Goal: Task Accomplishment & Management: Manage account settings

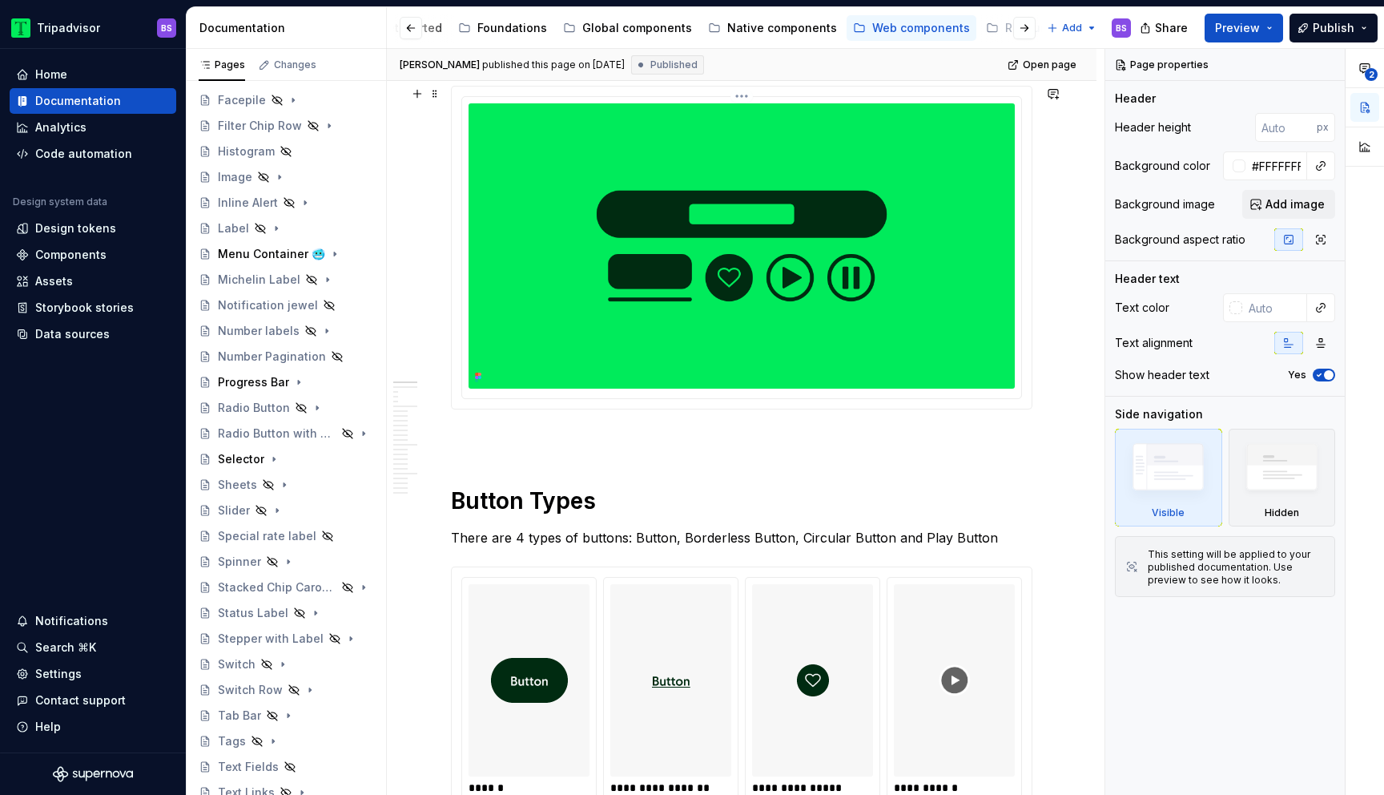
scroll to position [251, 0]
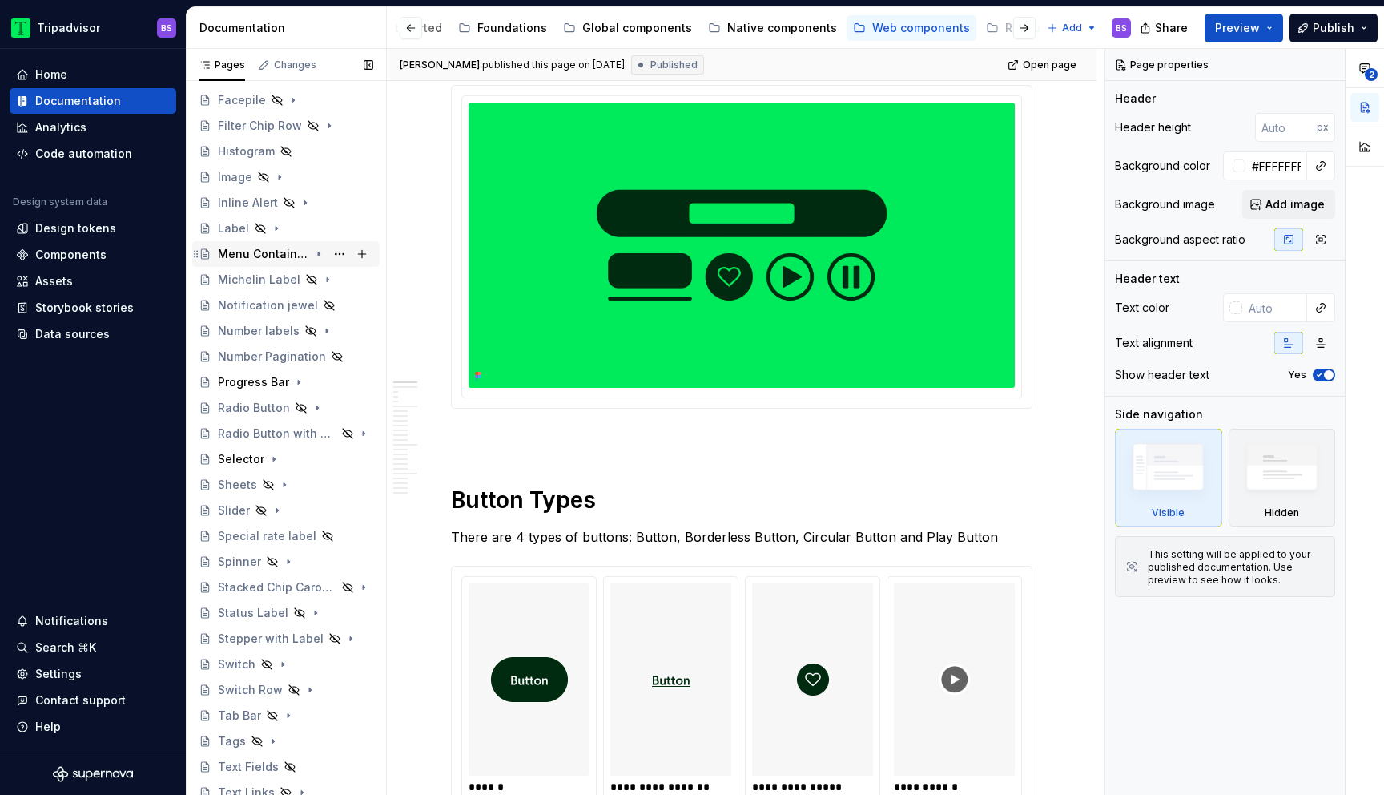
click at [278, 256] on div "Menu Container 🥶" at bounding box center [263, 254] width 91 height 16
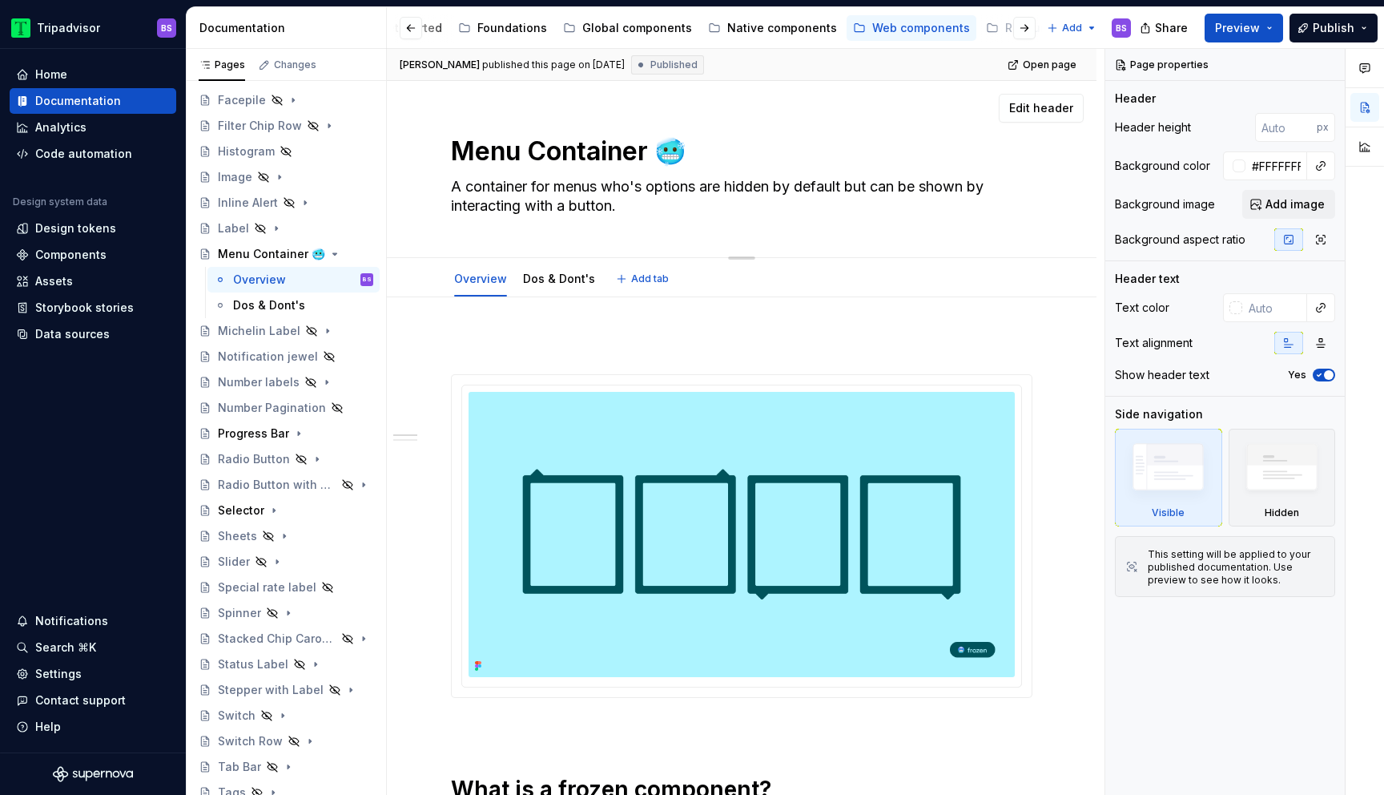
click at [661, 149] on textarea "Menu Container 🥶" at bounding box center [739, 151] width 582 height 38
click at [325, 253] on div "Menu Container 🥶" at bounding box center [295, 254] width 155 height 22
click at [323, 253] on icon "Page tree" at bounding box center [318, 254] width 13 height 13
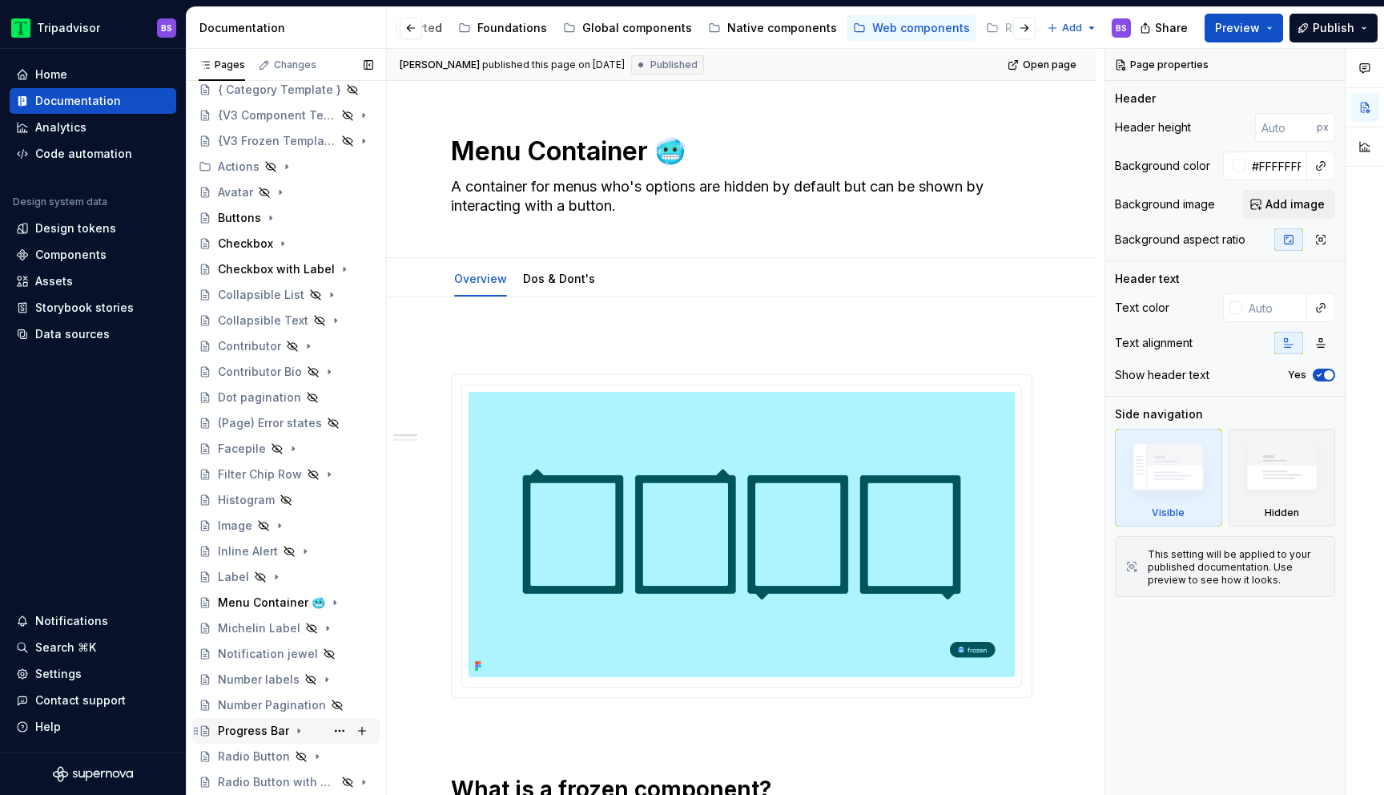
scroll to position [74, 0]
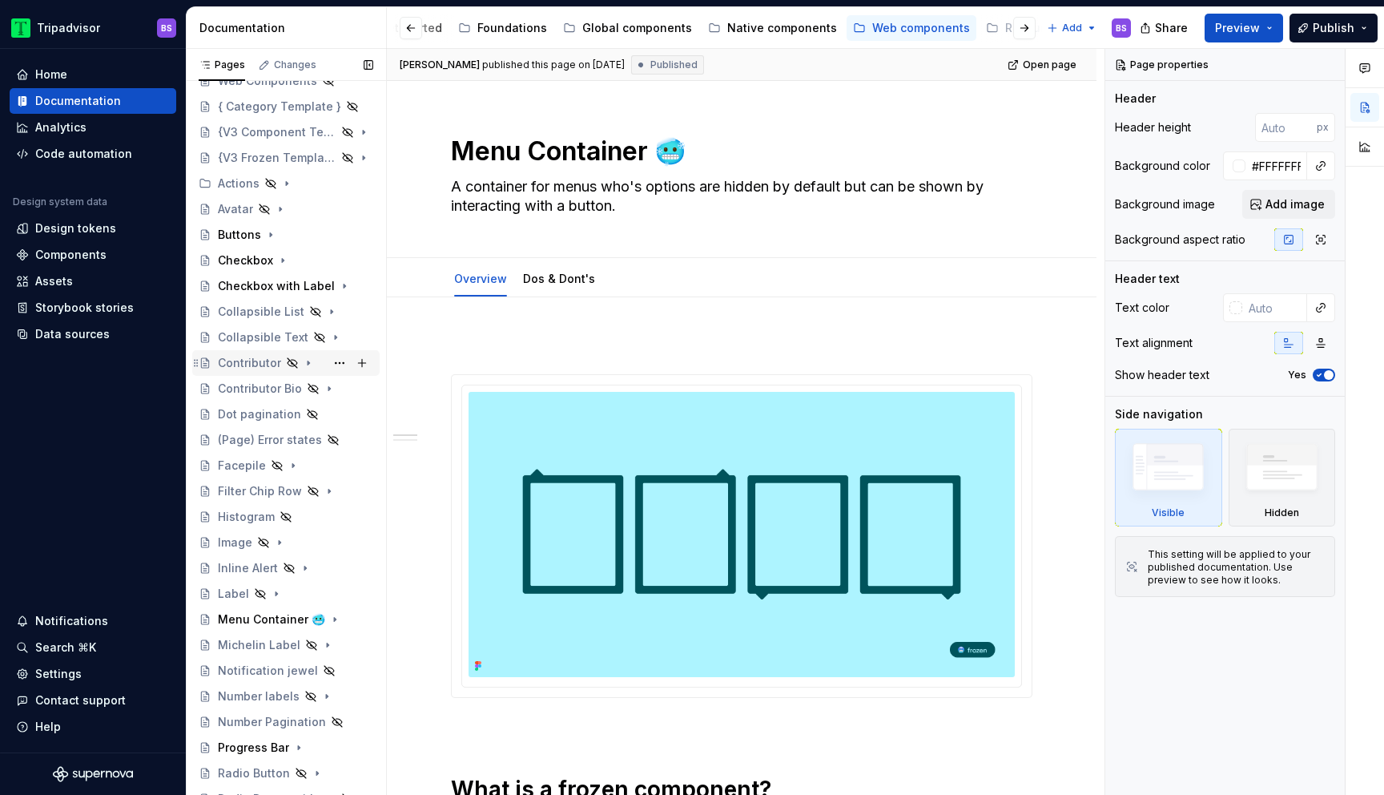
click at [268, 365] on div "Contributor" at bounding box center [249, 363] width 63 height 16
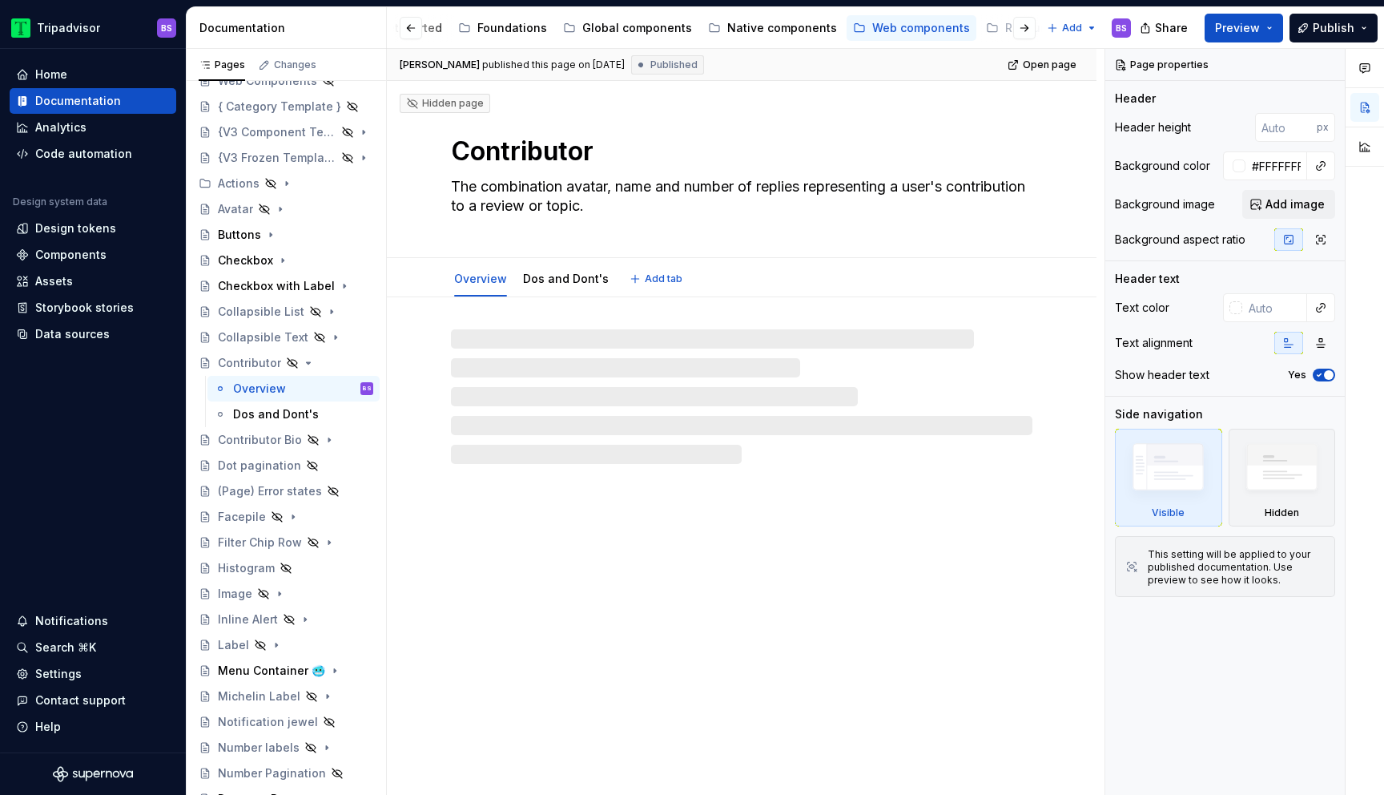
click at [634, 152] on textarea "Contributor" at bounding box center [739, 151] width 582 height 38
click at [597, 151] on textarea "Contributor" at bounding box center [739, 151] width 582 height 38
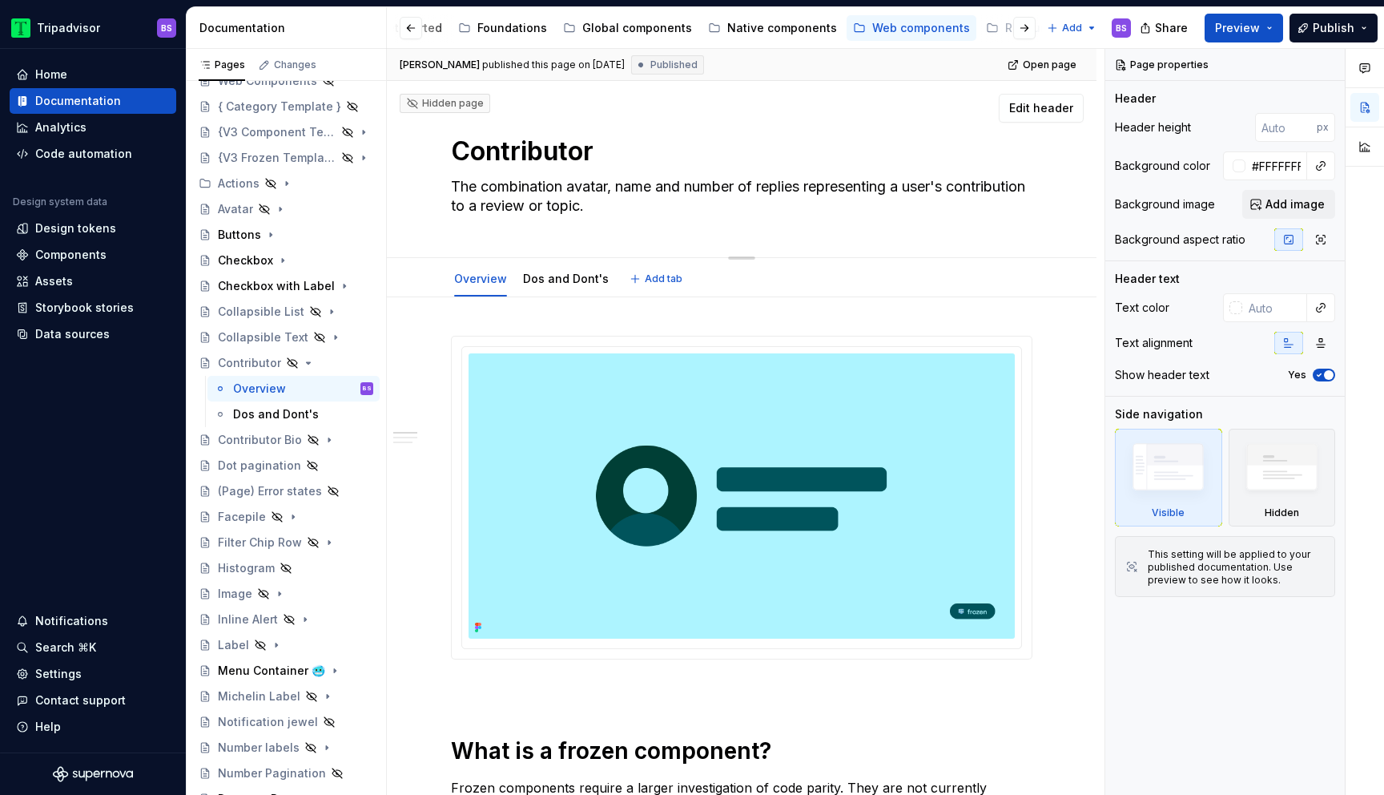
type textarea "*"
type textarea "Contributor"
paste textarea "🥶"
type textarea "*"
type textarea "Contributor 🥶"
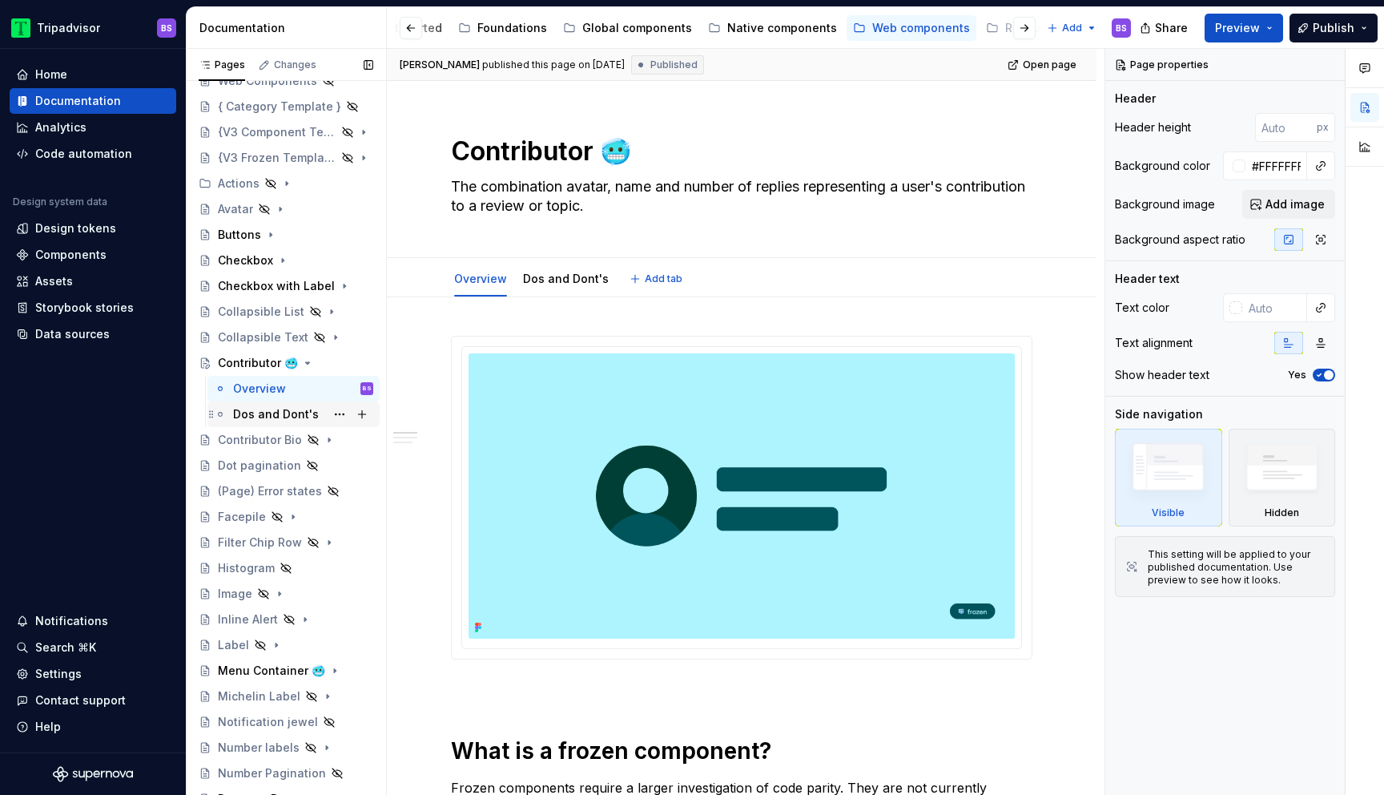
type textarea "*"
type textarea "Contributor 🥶"
click at [320, 443] on icon "Page tree" at bounding box center [318, 439] width 13 height 13
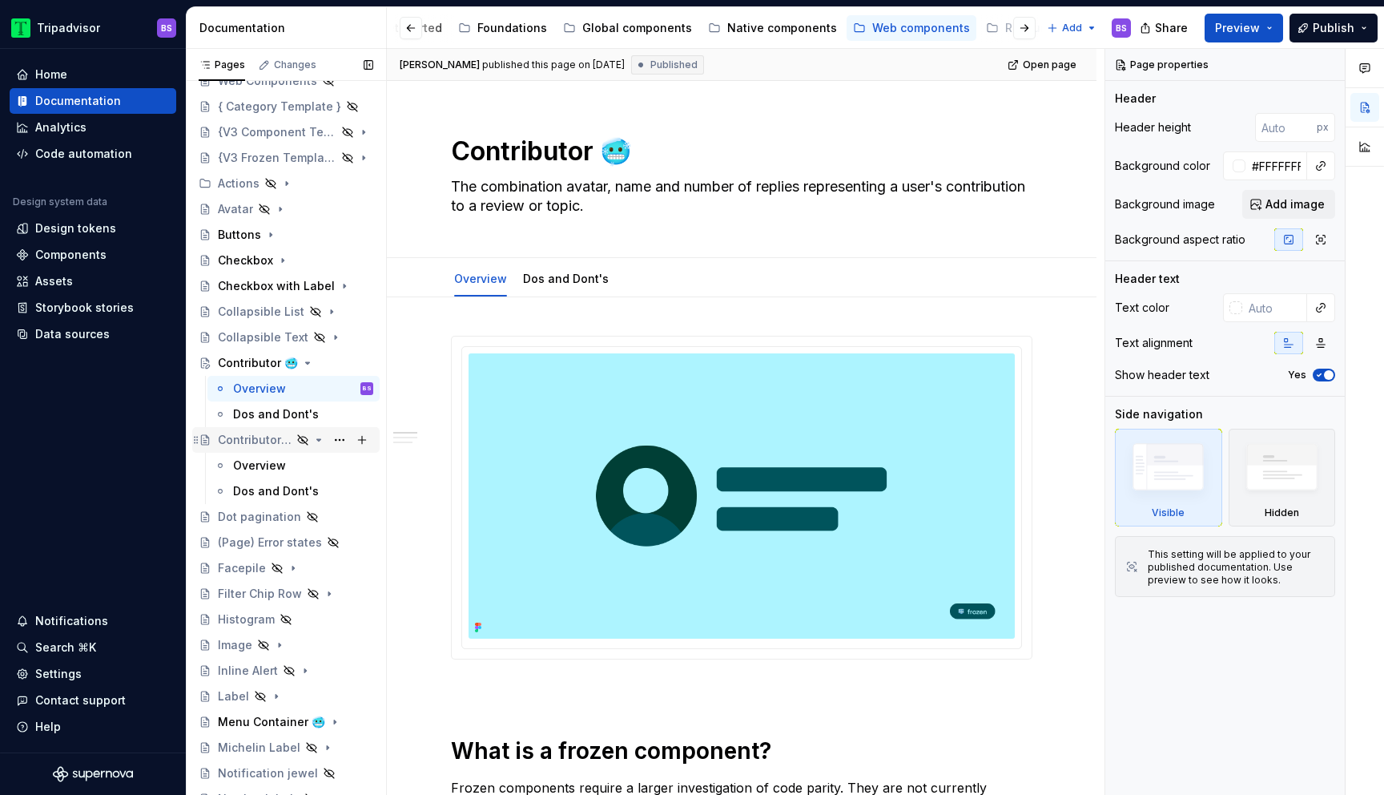
click at [274, 441] on div "Contributor Bio" at bounding box center [255, 440] width 74 height 16
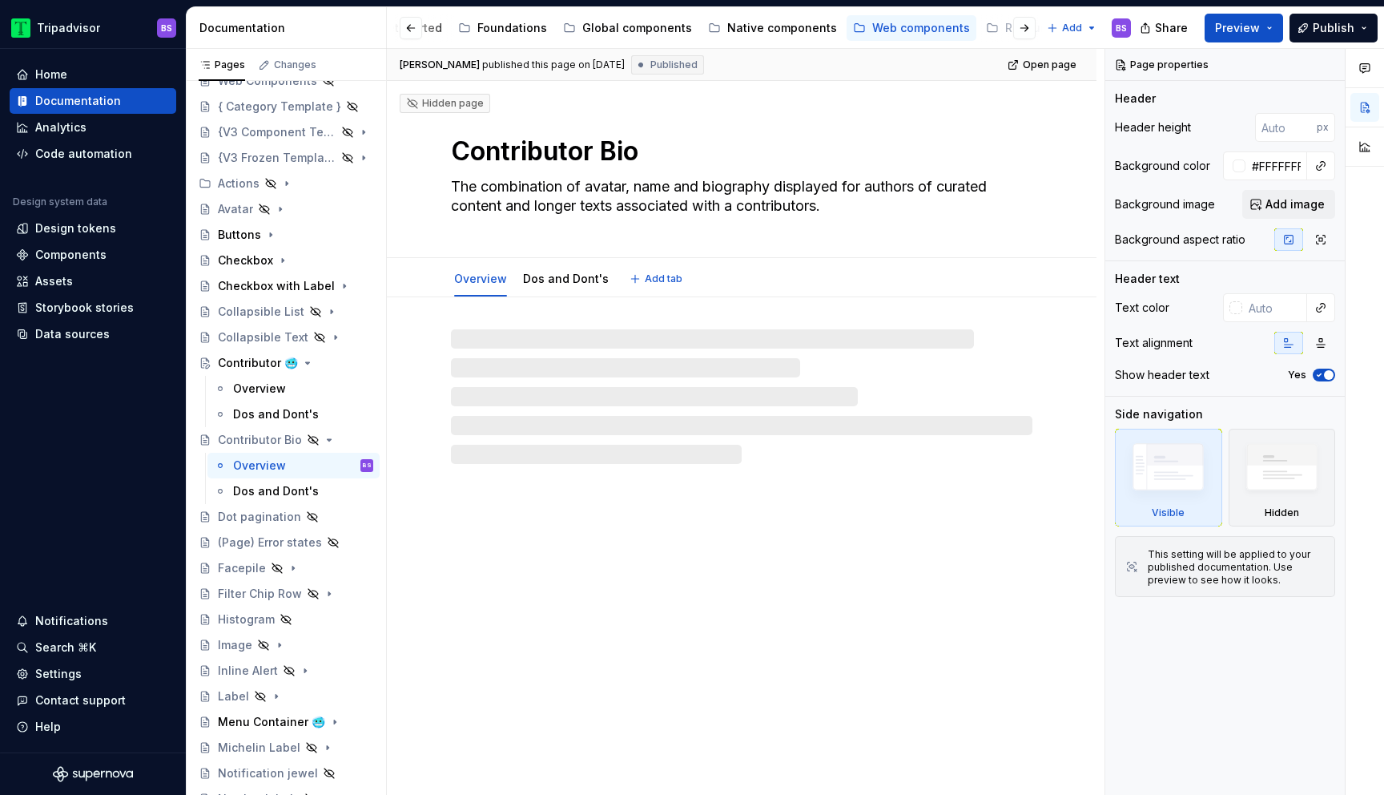
click at [659, 151] on textarea "Contributor Bio" at bounding box center [739, 151] width 582 height 38
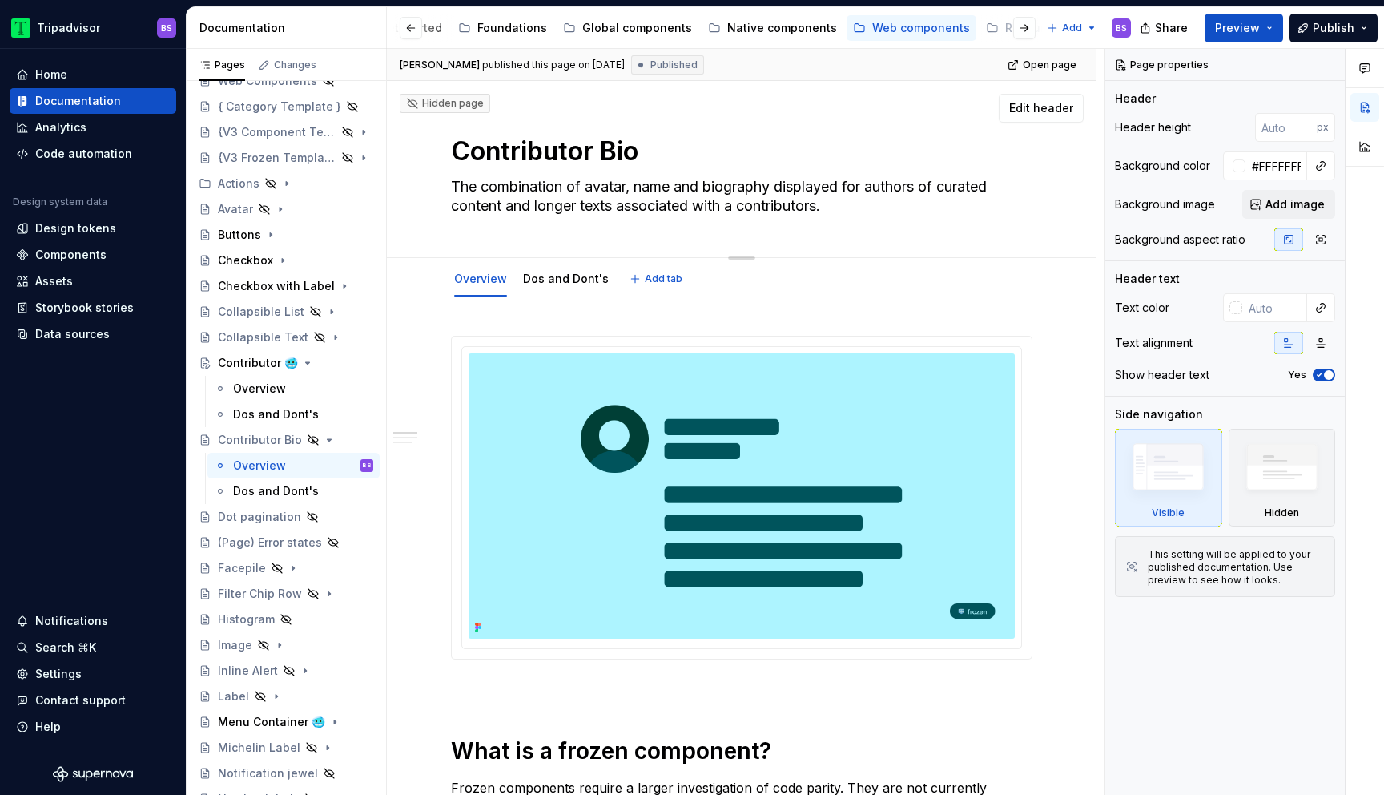
type textarea "*"
type textarea "Contributor Bio"
paste textarea "🥶"
type textarea "*"
type textarea "Contributor Bio 🥶"
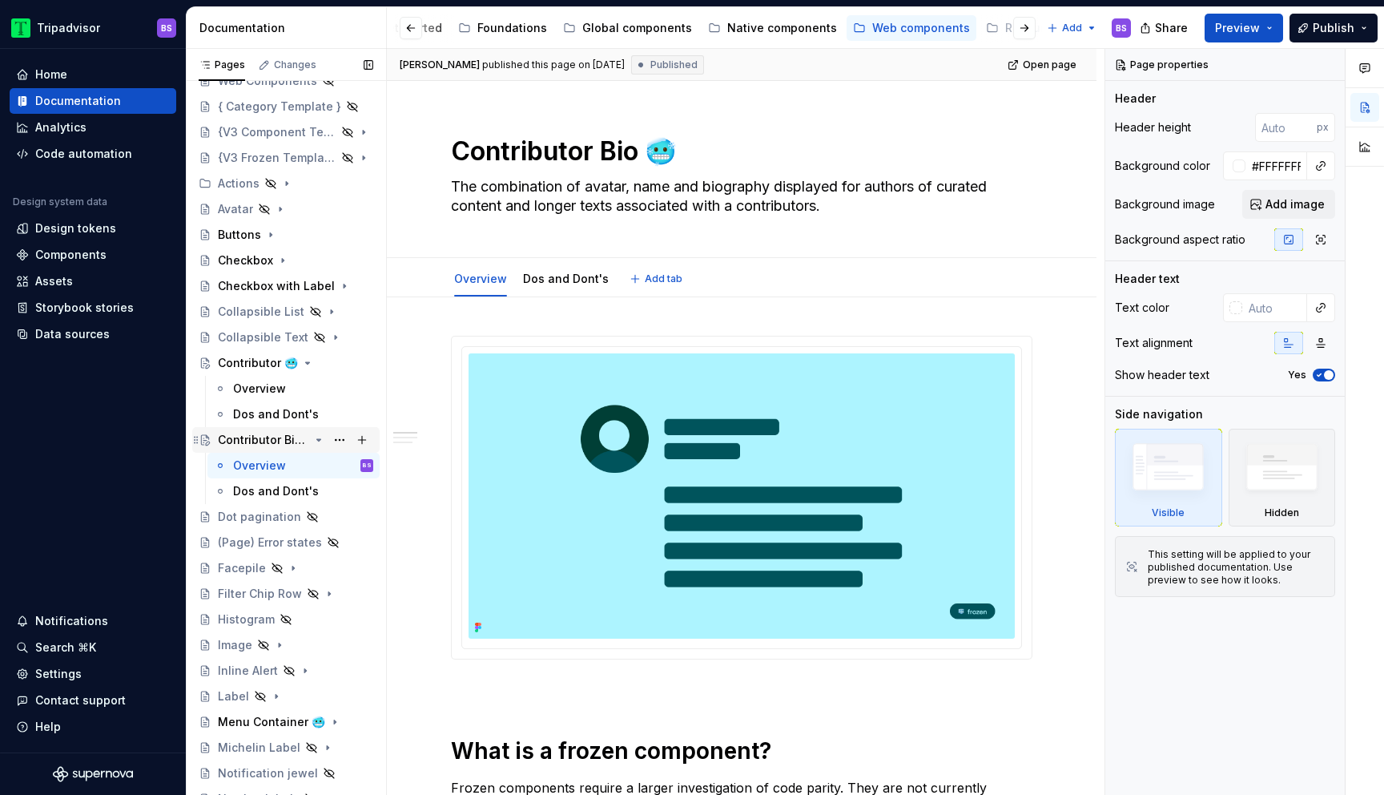
type textarea "*"
type textarea "Contributor Bio 🥶"
click at [340, 438] on button "Page tree" at bounding box center [339, 440] width 22 height 22
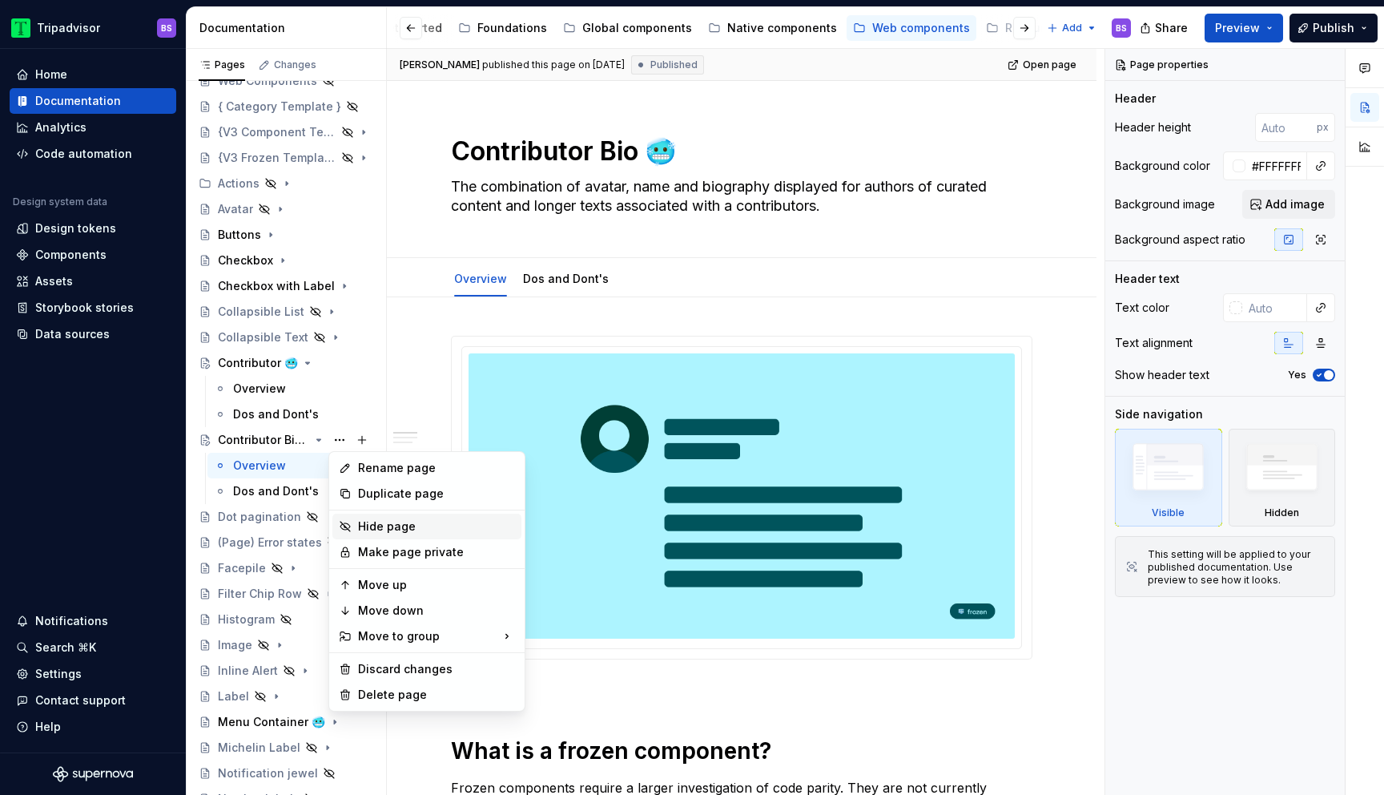
click at [397, 526] on div "Hide page" at bounding box center [436, 526] width 157 height 16
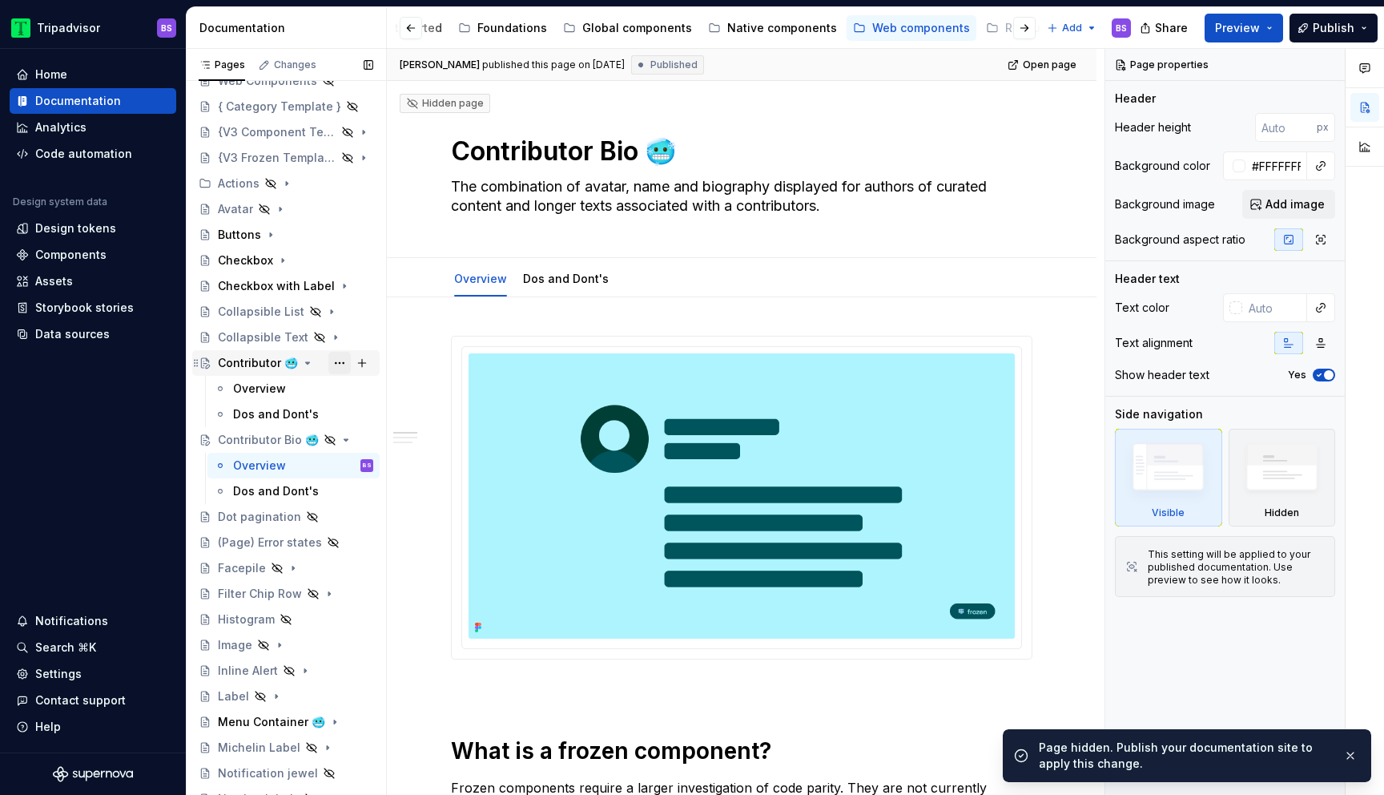
click at [342, 359] on button "Page tree" at bounding box center [339, 363] width 22 height 22
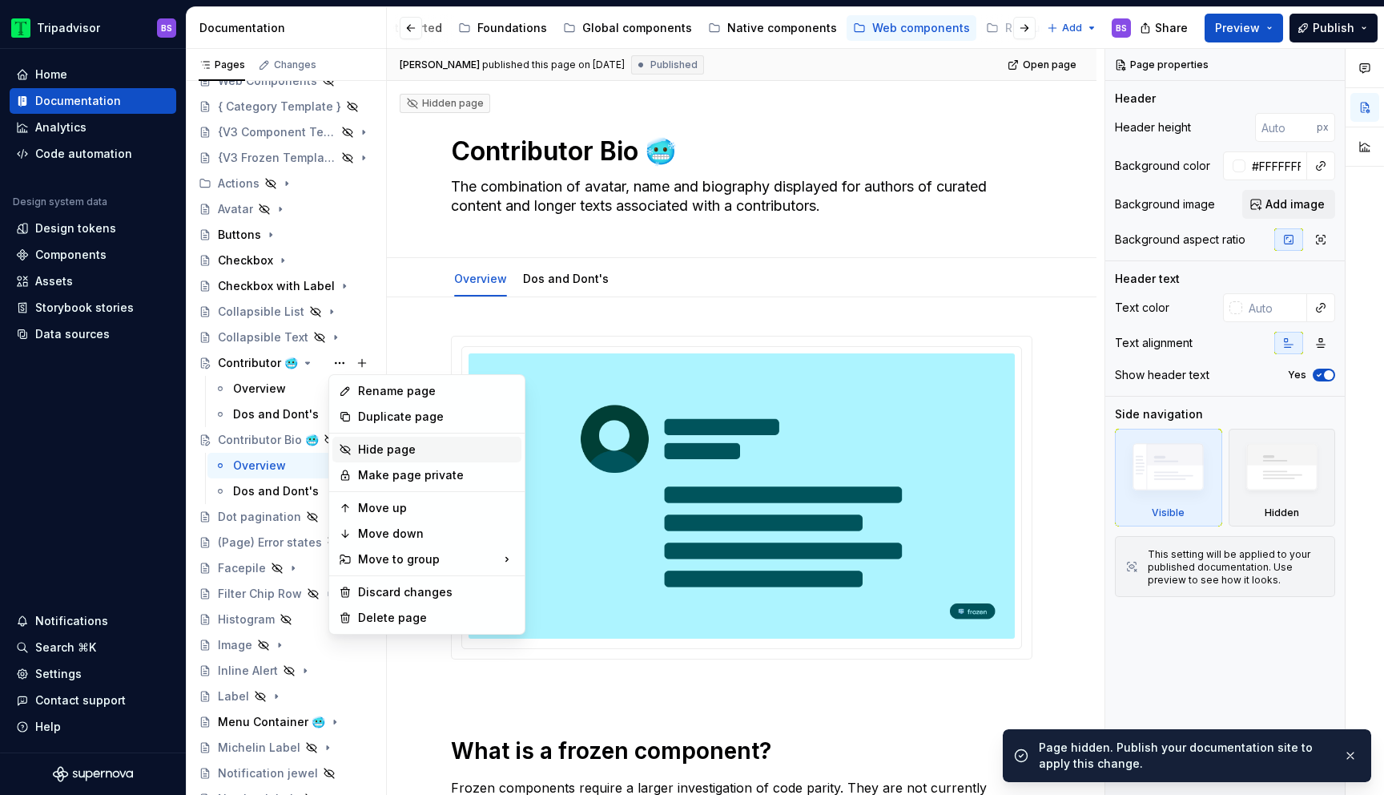
click at [387, 452] on div "Hide page" at bounding box center [436, 449] width 157 height 16
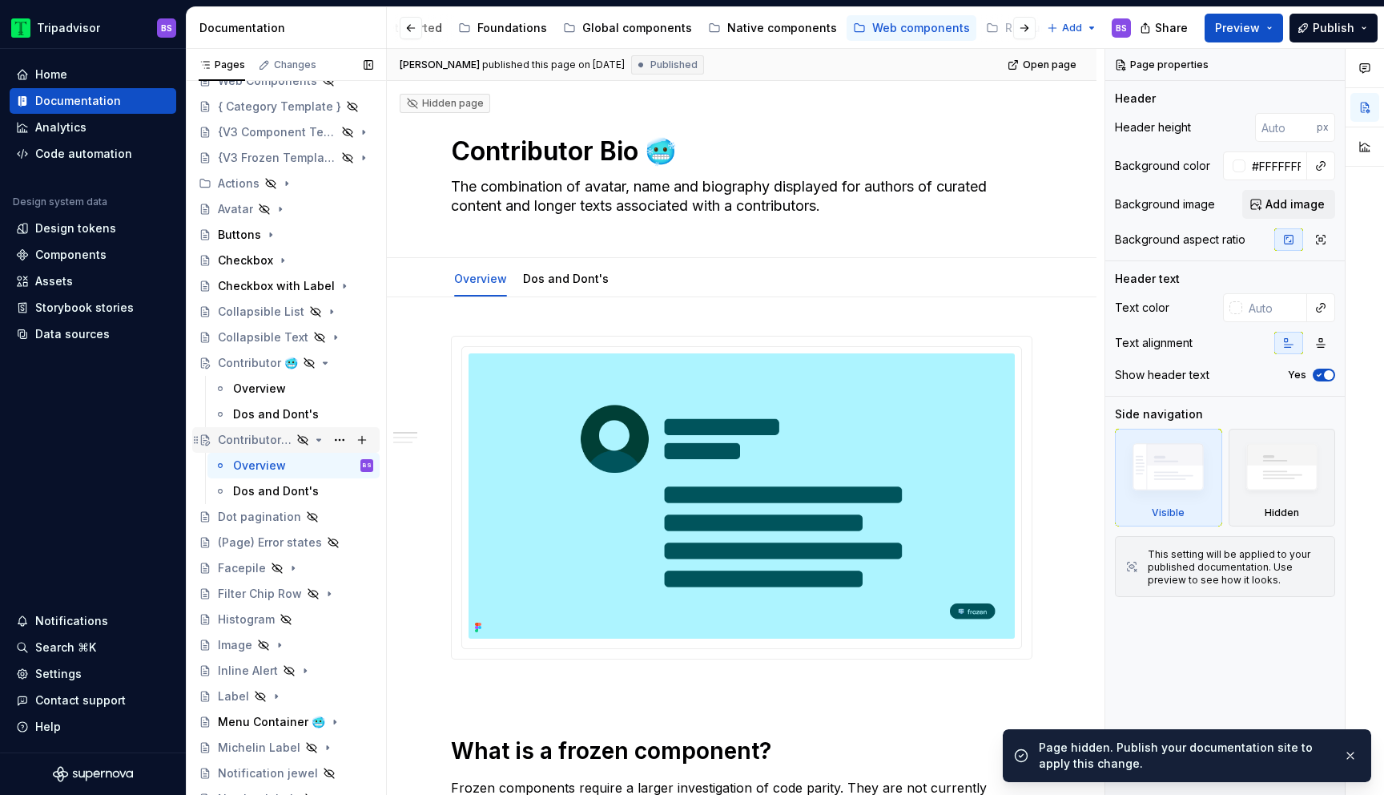
click at [320, 438] on icon "Page tree" at bounding box center [318, 439] width 13 height 13
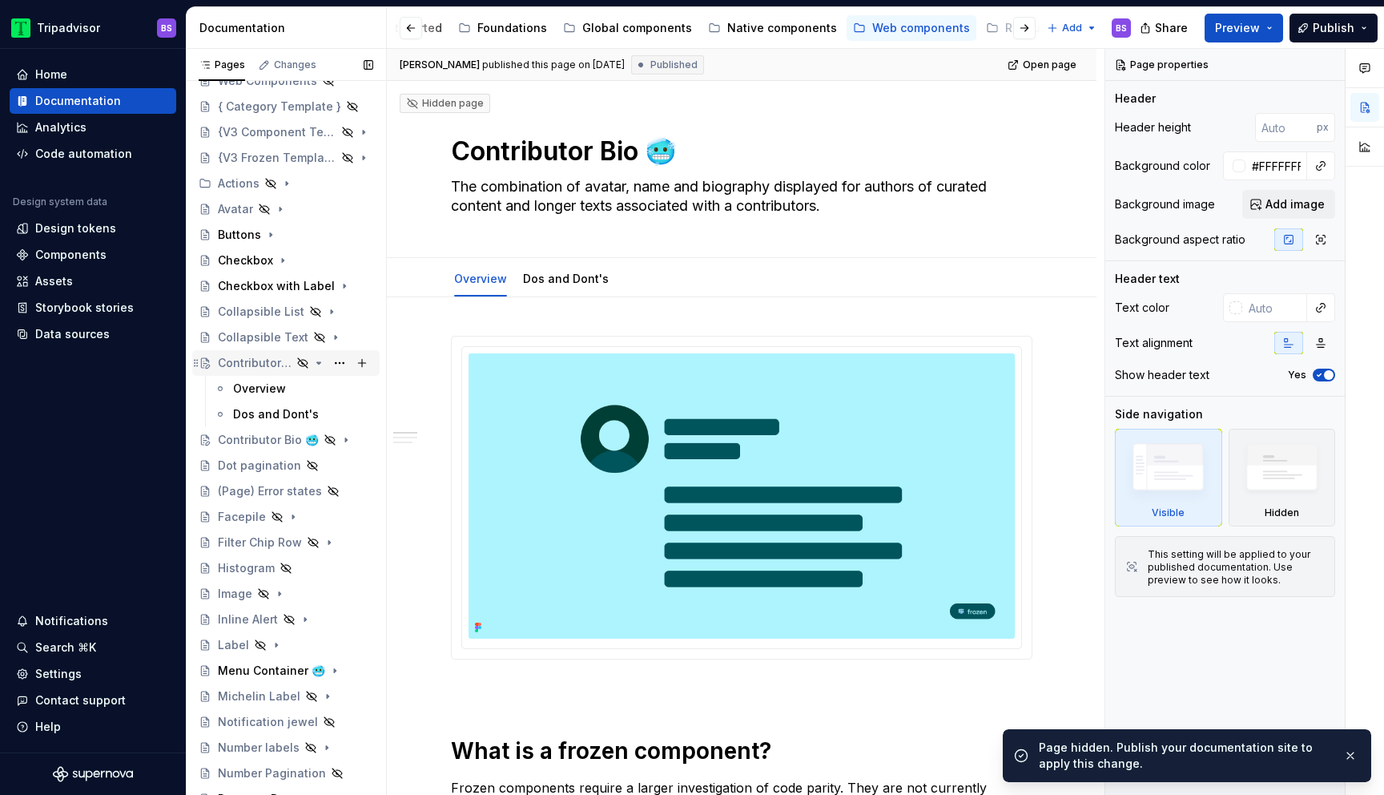
click at [320, 361] on icon "Page tree" at bounding box center [318, 363] width 13 height 13
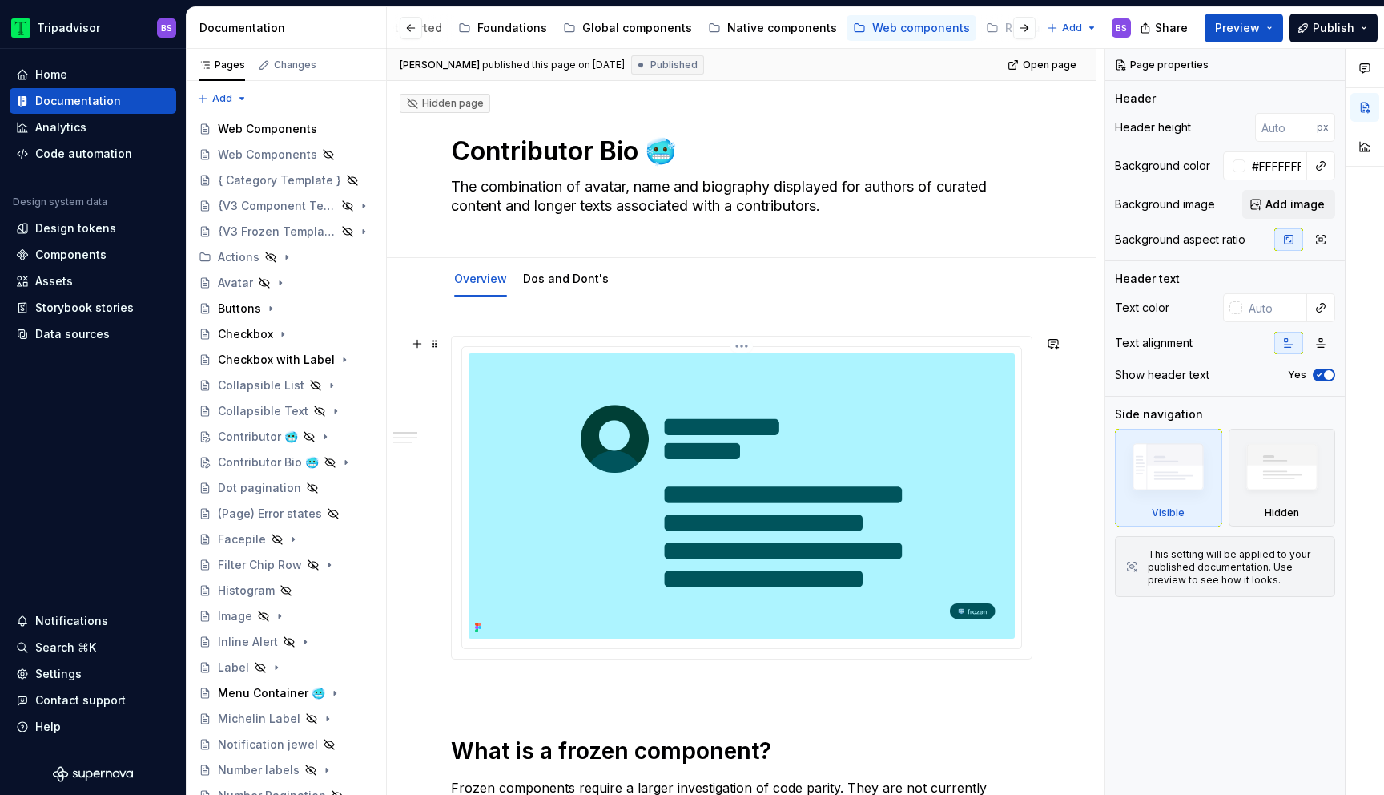
click at [957, 481] on img at bounding box center [742, 495] width 546 height 285
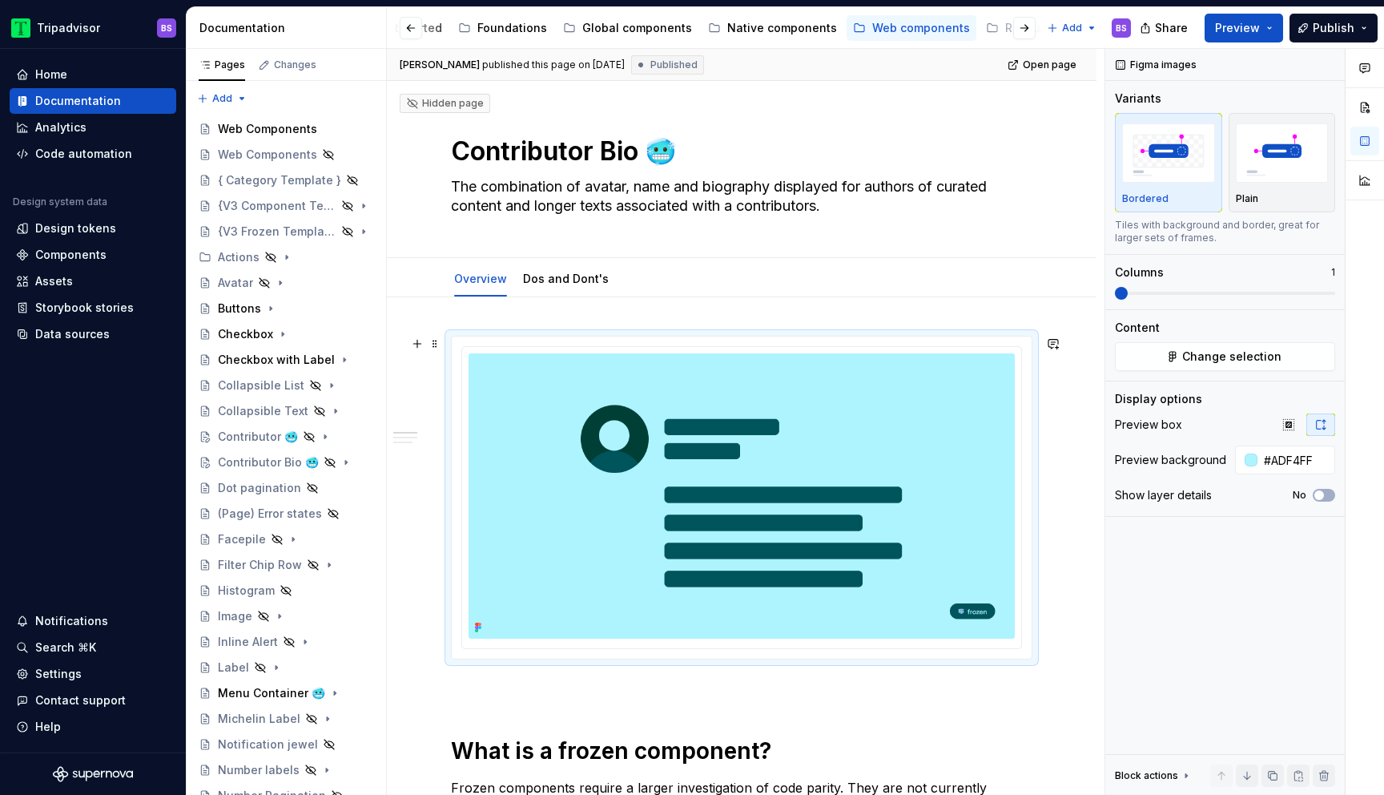
click at [746, 349] on html "Tripadvisor BS Home Documentation Analytics Code automation Design system data …" at bounding box center [692, 397] width 1384 height 795
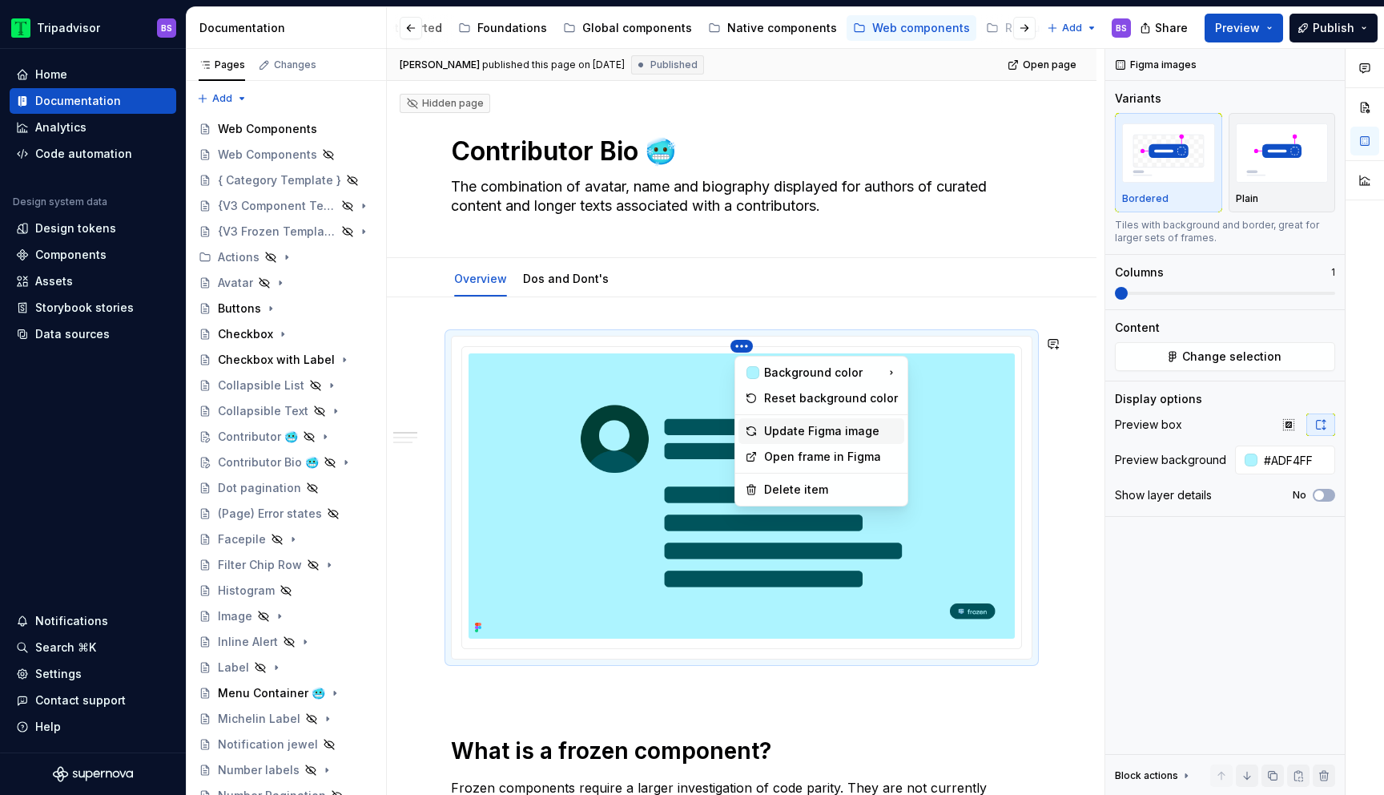
click at [797, 435] on div "Update Figma image" at bounding box center [831, 431] width 134 height 16
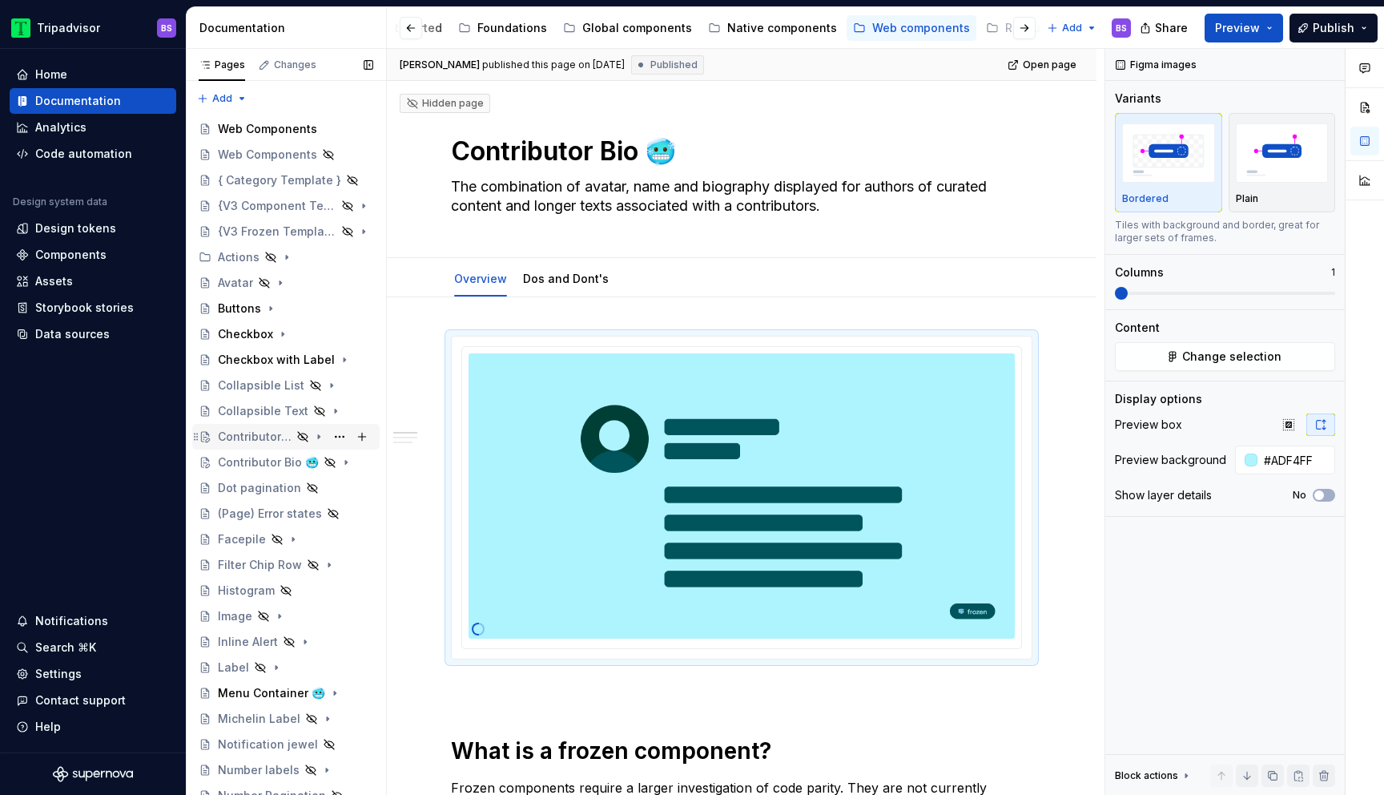
click at [276, 438] on div "Contributor 🥶" at bounding box center [255, 437] width 74 height 16
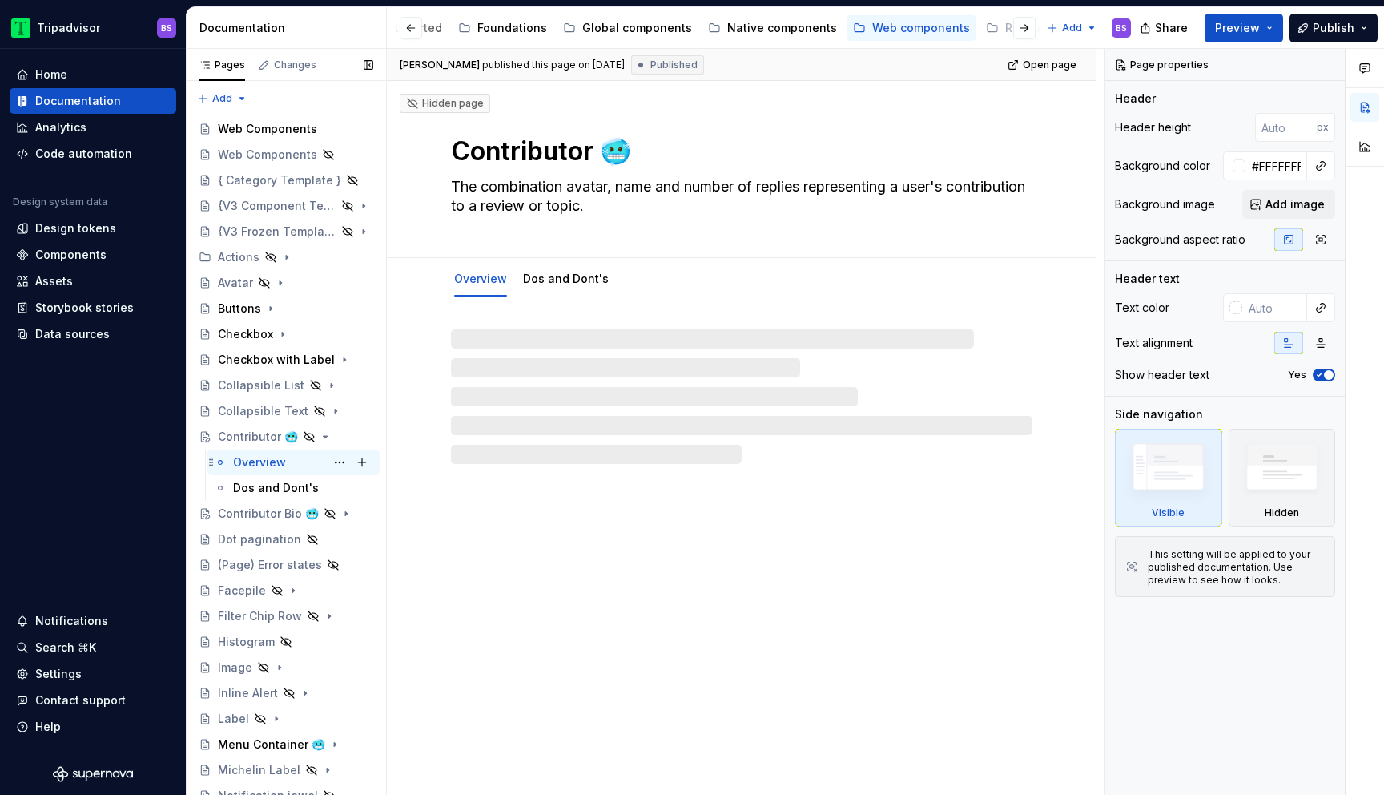
click at [290, 461] on div "Overview BS" at bounding box center [303, 462] width 140 height 22
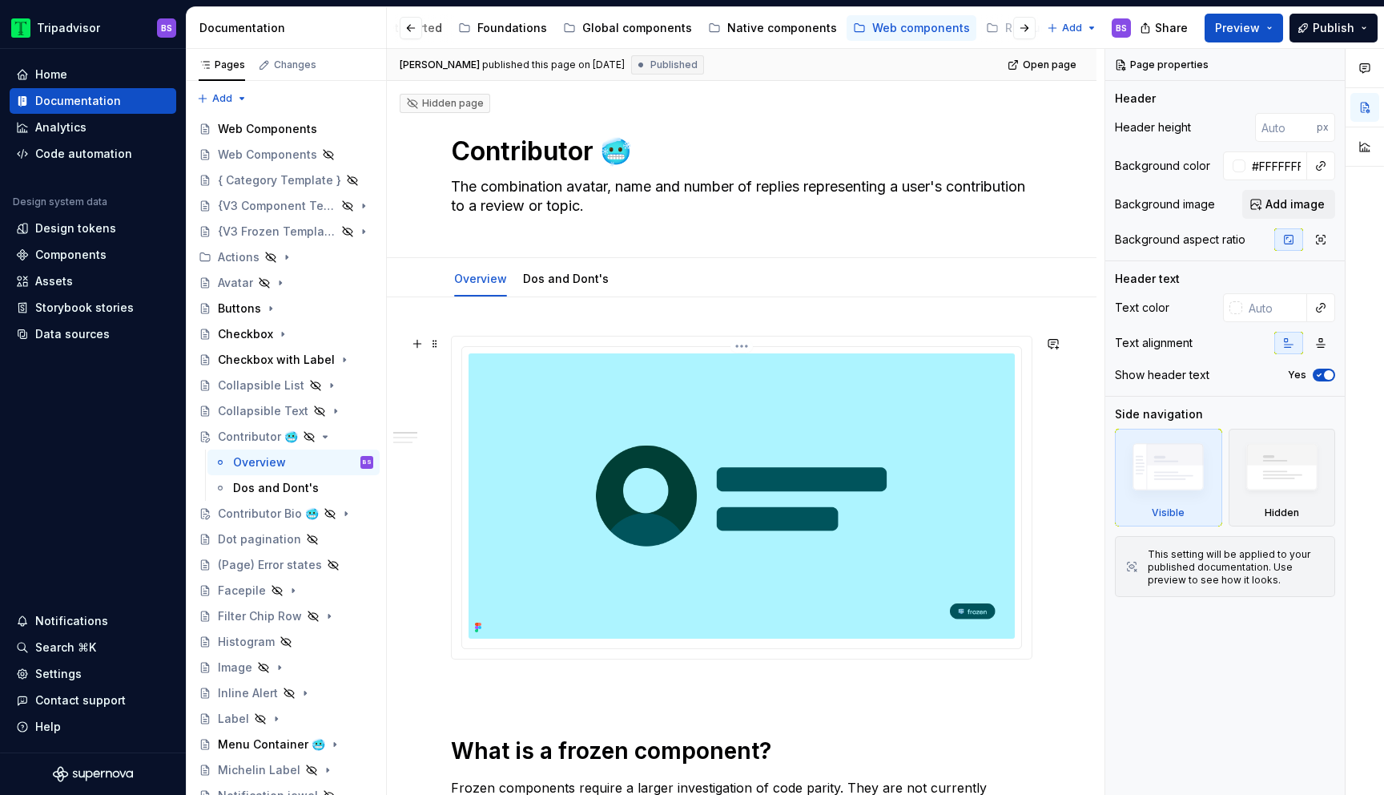
click at [1010, 534] on img at bounding box center [742, 495] width 546 height 285
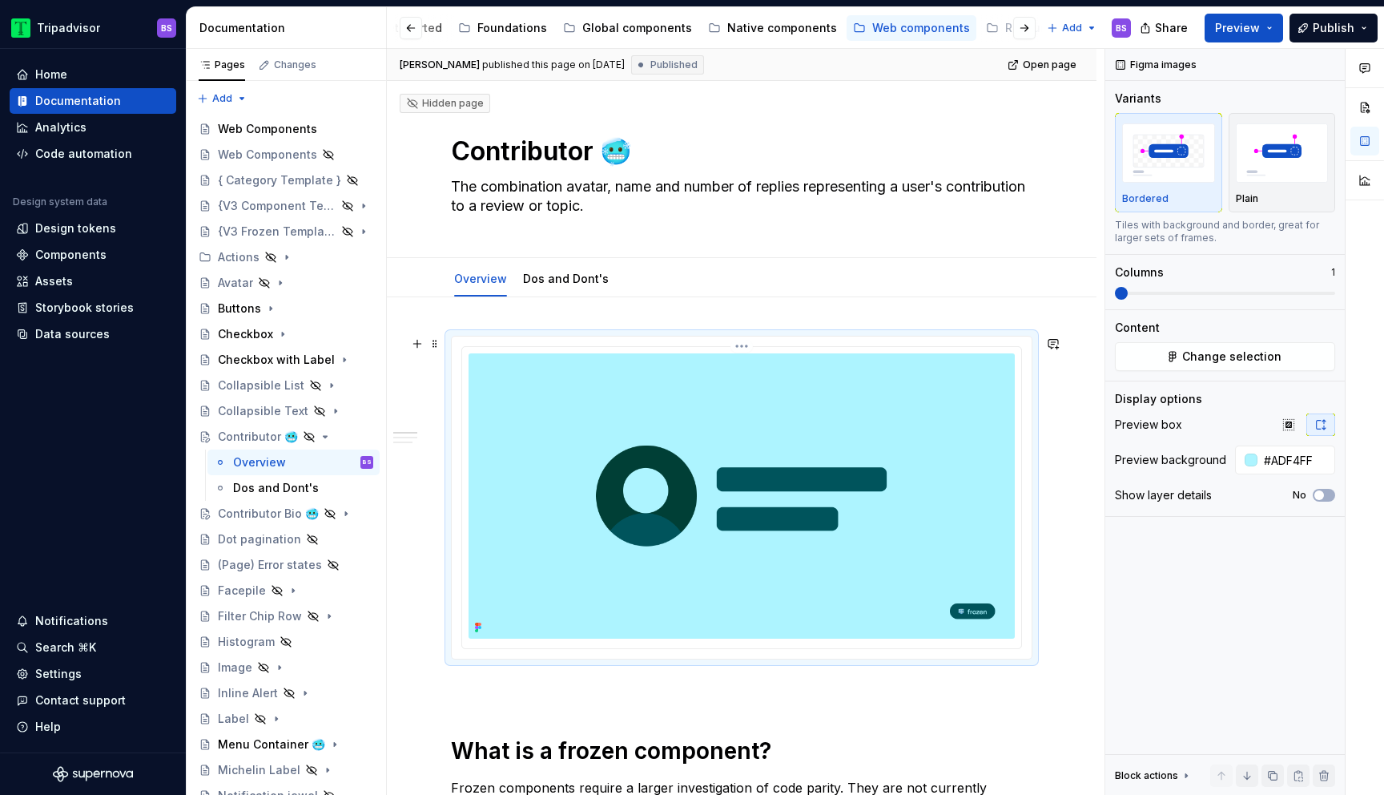
click at [747, 348] on html "Tripadvisor BS Home Documentation Analytics Code automation Design system data …" at bounding box center [692, 397] width 1384 height 795
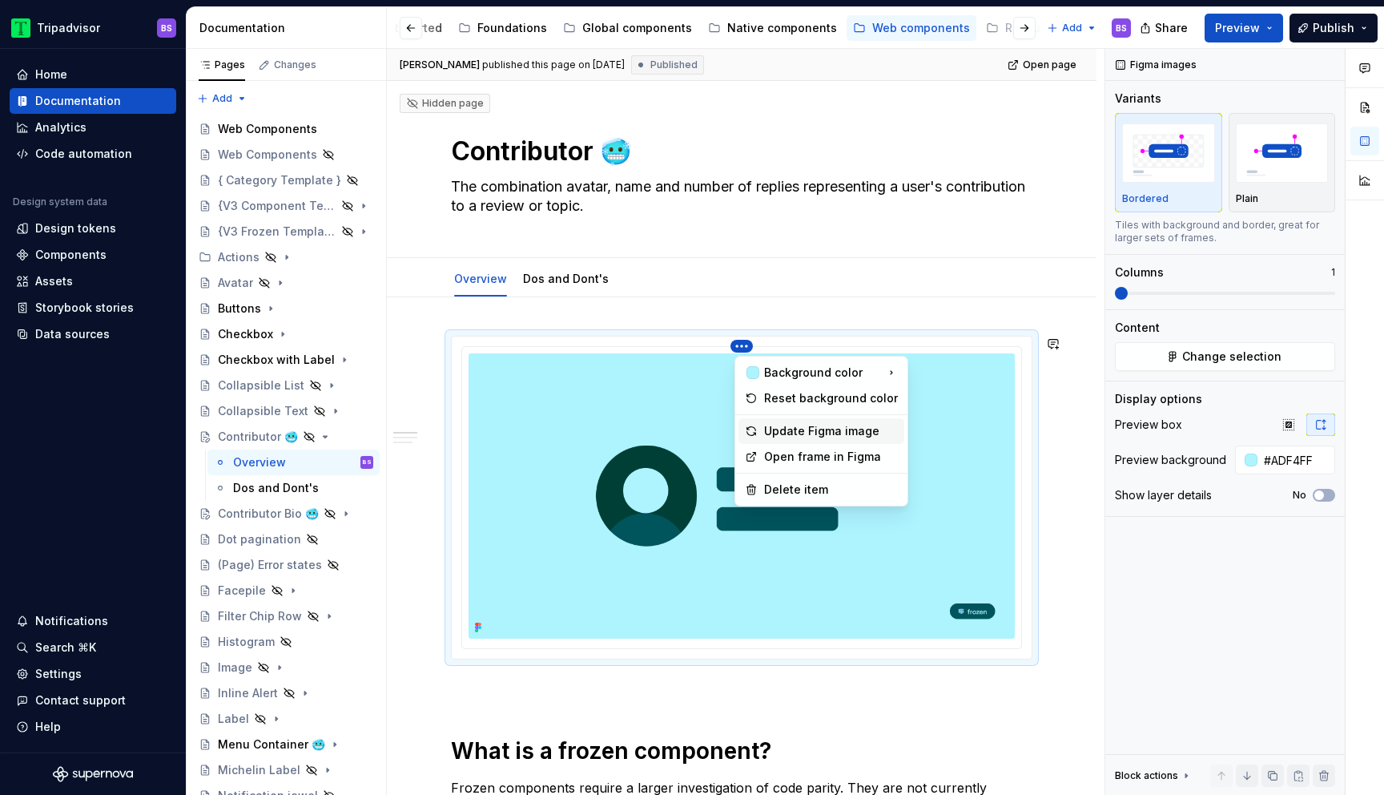
click at [803, 428] on div "Update Figma image" at bounding box center [831, 431] width 134 height 16
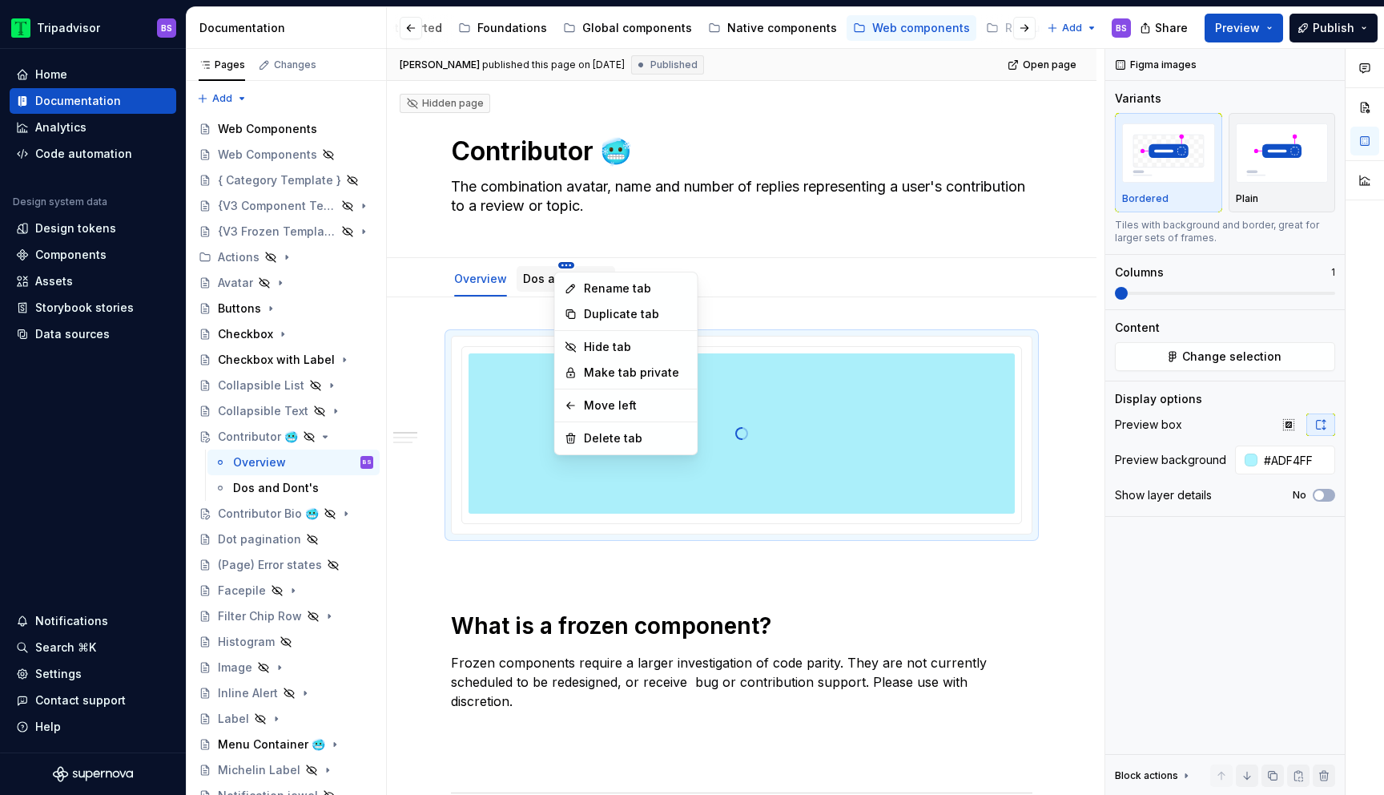
click at [561, 263] on html "Tripadvisor BS Home Documentation Analytics Code automation Design system data …" at bounding box center [692, 397] width 1384 height 795
type textarea "*"
click at [590, 283] on div "Rename tab" at bounding box center [636, 288] width 104 height 16
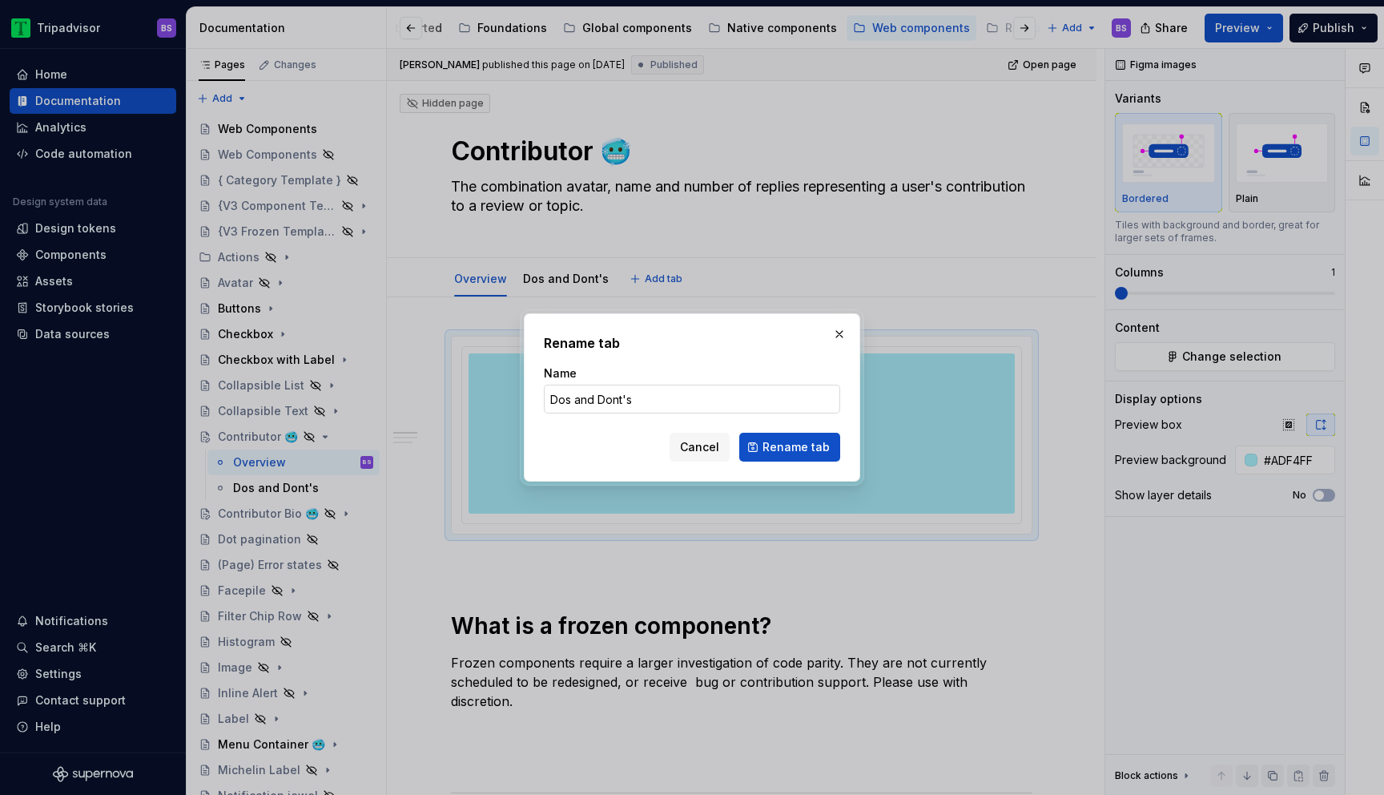
click at [589, 401] on input "Dos and Dont's" at bounding box center [692, 399] width 296 height 29
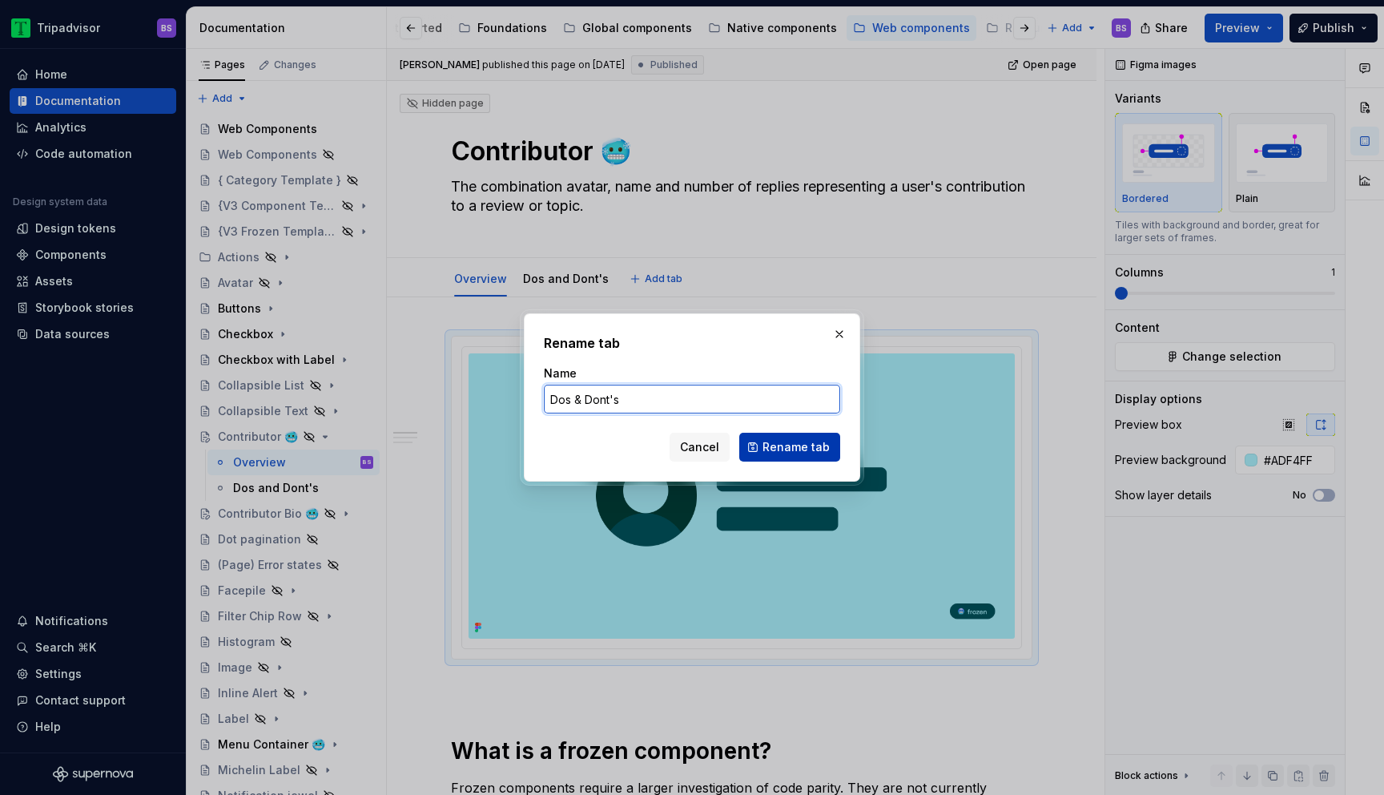
type input "Dos & Dont's"
click at [785, 450] on span "Rename tab" at bounding box center [796, 447] width 67 height 16
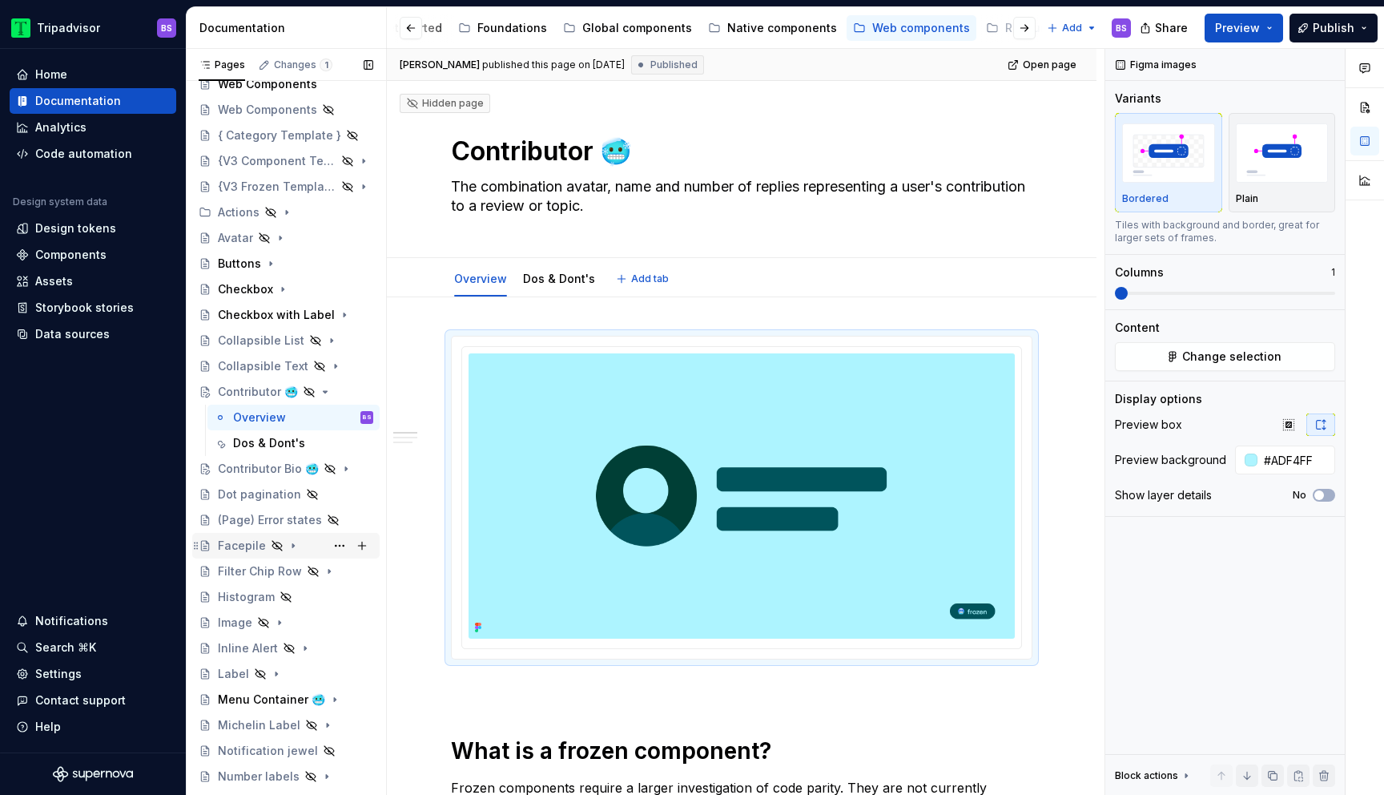
scroll to position [49, 0]
click at [324, 465] on icon "Page tree" at bounding box center [318, 464] width 13 height 13
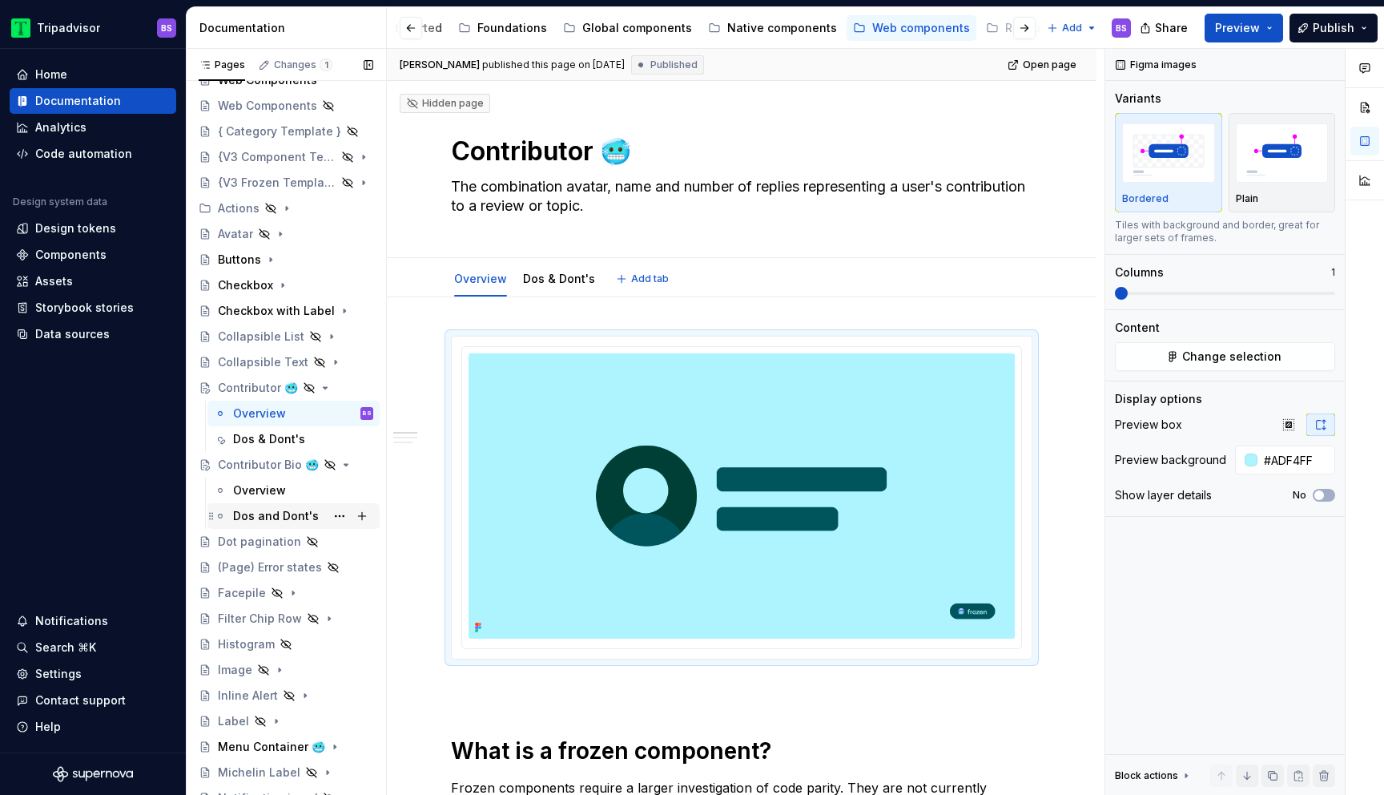
click at [279, 516] on div "Dos and Dont's" at bounding box center [276, 516] width 86 height 16
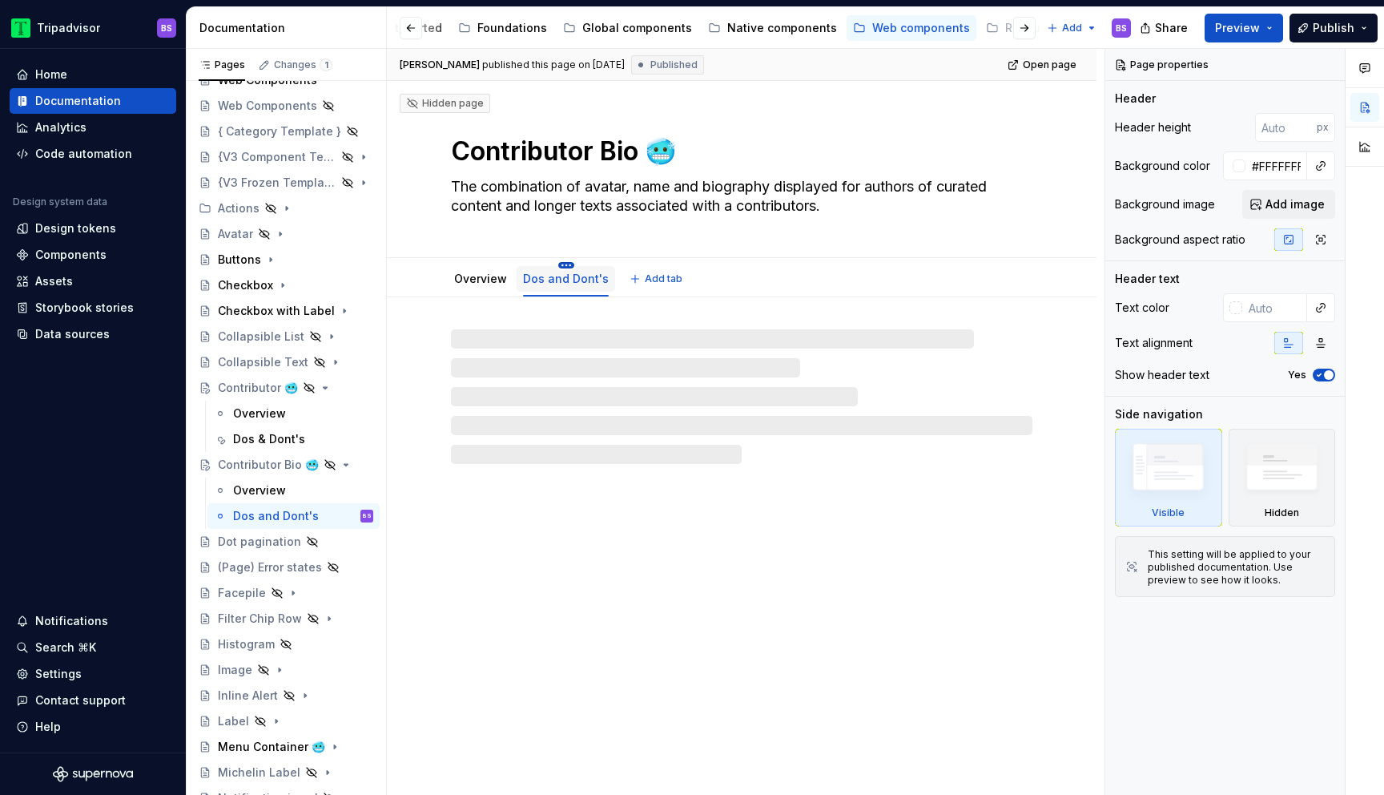
click at [566, 264] on html "Tripadvisor BS Home Documentation Analytics Code automation Design system data …" at bounding box center [692, 397] width 1384 height 795
click at [590, 286] on div "Rename tab" at bounding box center [636, 288] width 104 height 16
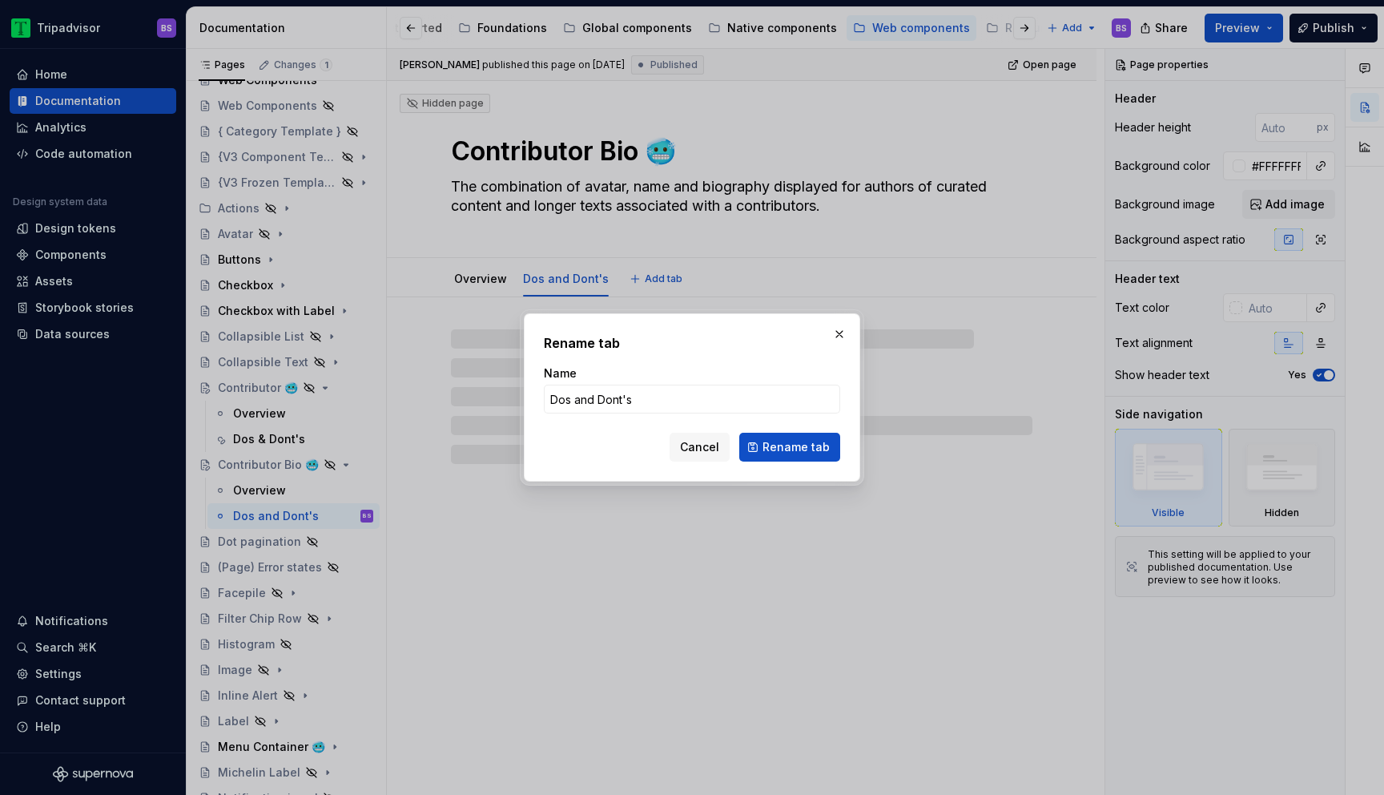
type textarea "*"
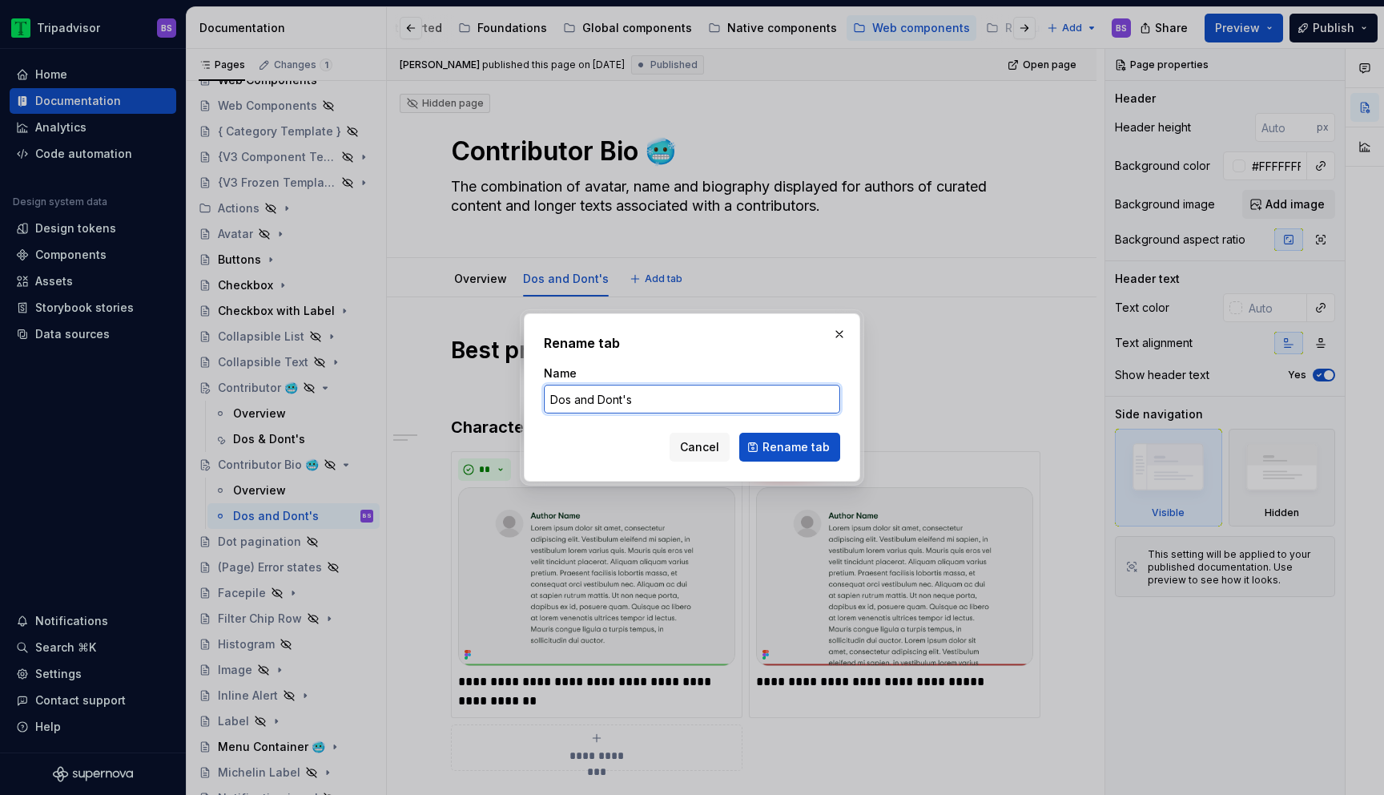
click at [590, 400] on input "Dos and Dont's" at bounding box center [692, 399] width 296 height 29
type input "Dos & Dont's"
click at [819, 448] on span "Rename tab" at bounding box center [796, 447] width 67 height 16
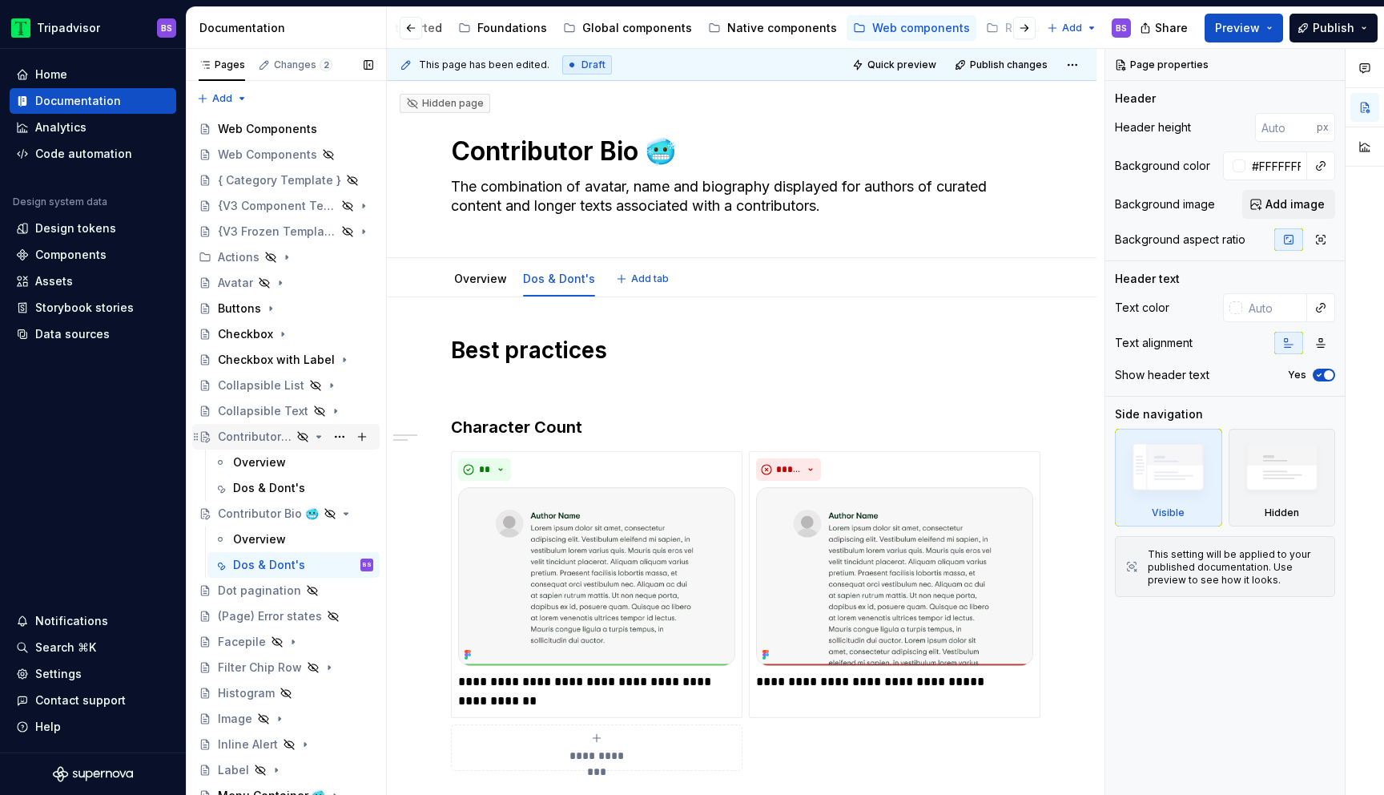
click at [319, 436] on icon "Page tree" at bounding box center [319, 437] width 4 height 2
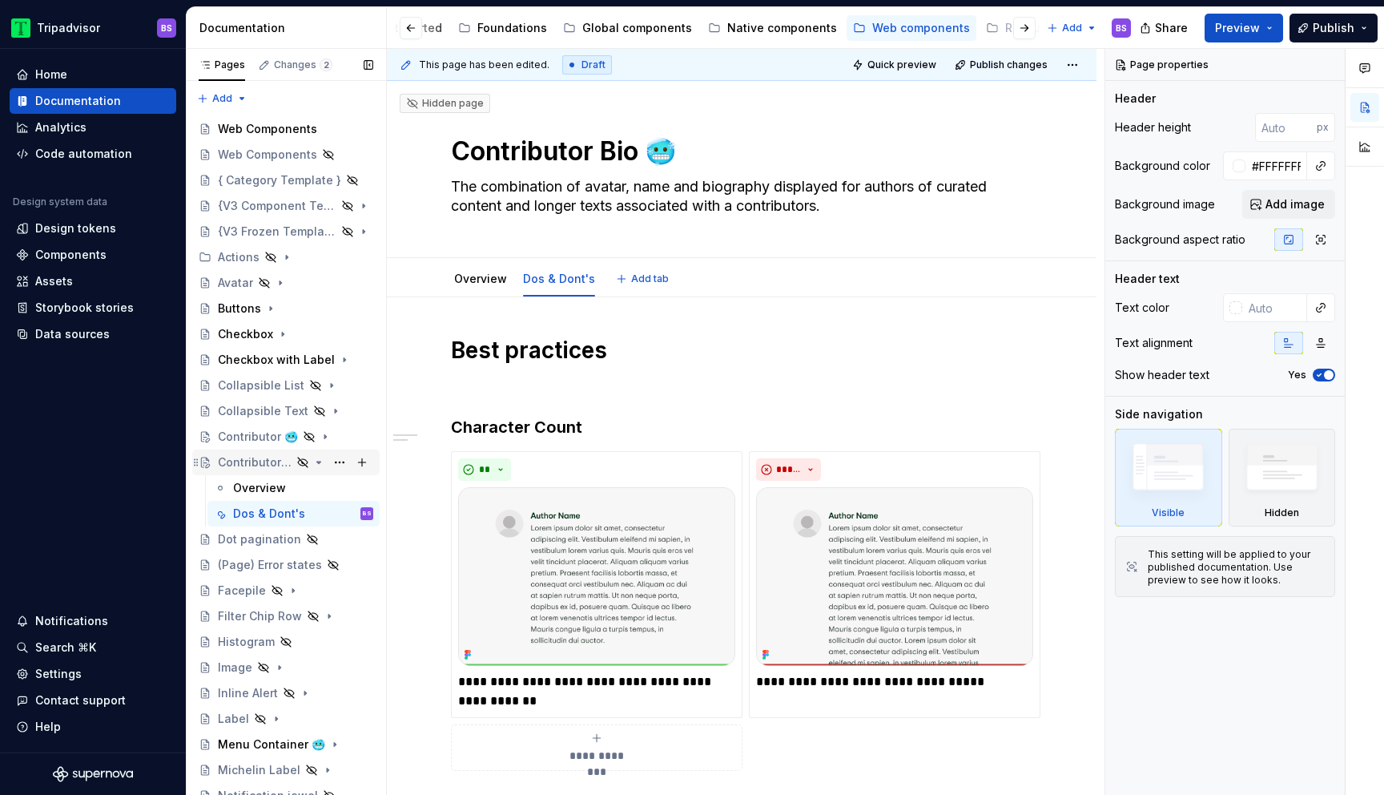
click at [317, 461] on icon "Page tree" at bounding box center [319, 462] width 4 height 2
type textarea "*"
